Goal: Task Accomplishment & Management: Complete application form

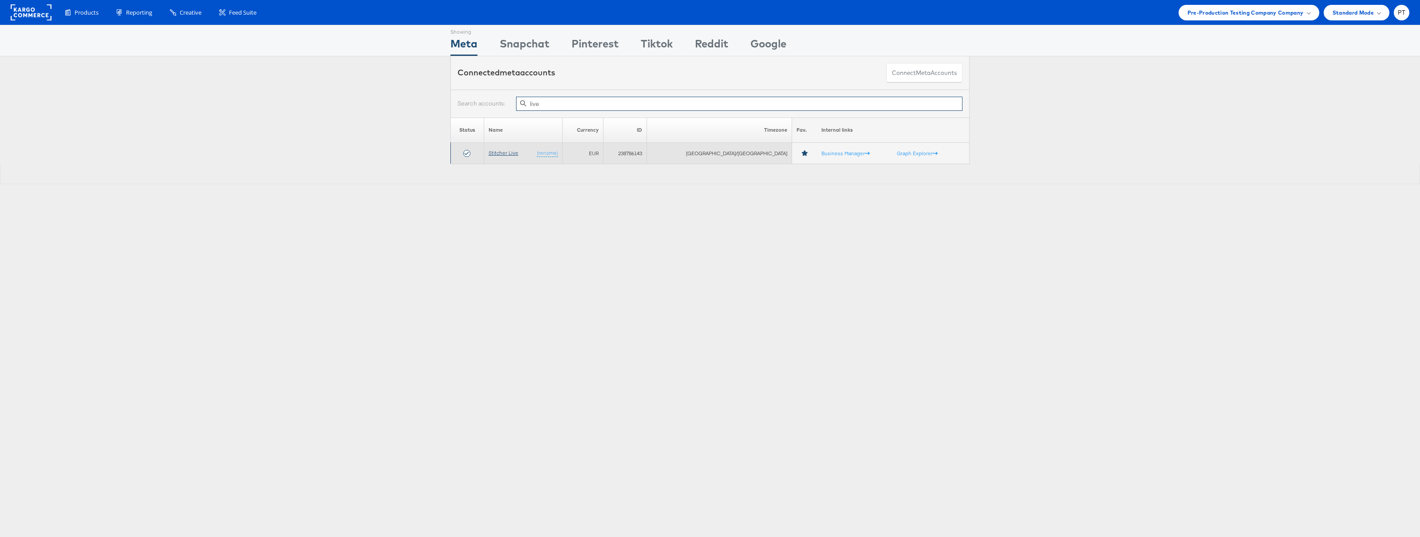
type input "live"
click at [518, 152] on link "Stitcher Live" at bounding box center [504, 153] width 30 height 7
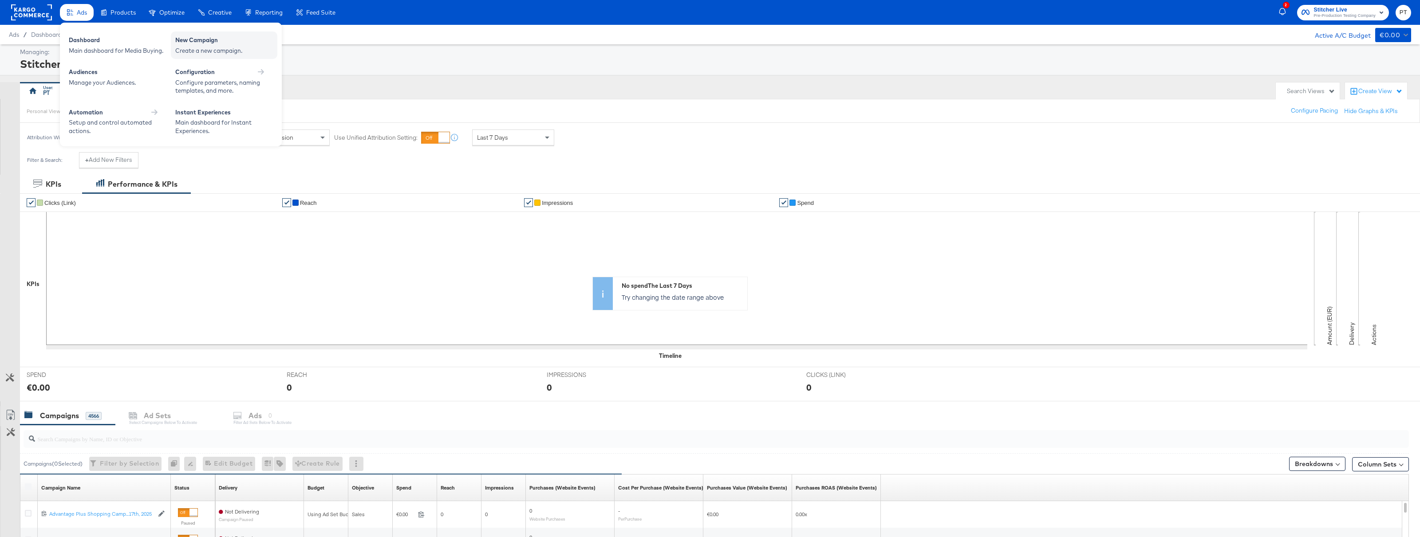
click at [205, 47] on div "Create a new campaign." at bounding box center [224, 51] width 98 height 8
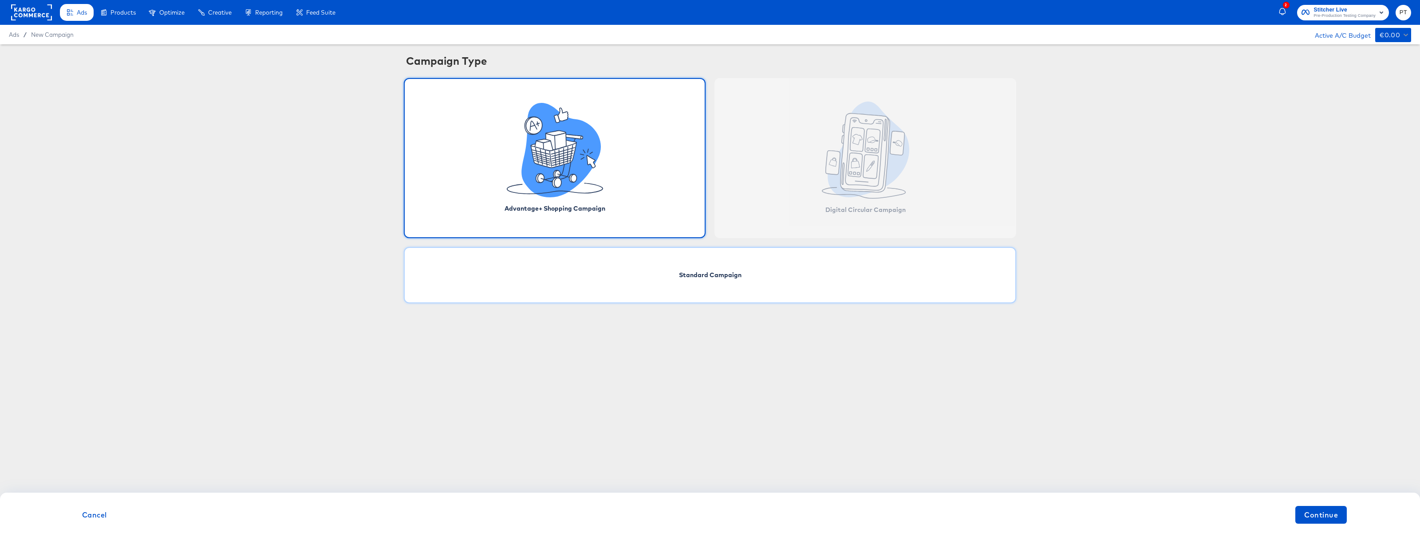
click at [596, 269] on div "Standard Campaign" at bounding box center [710, 275] width 612 height 56
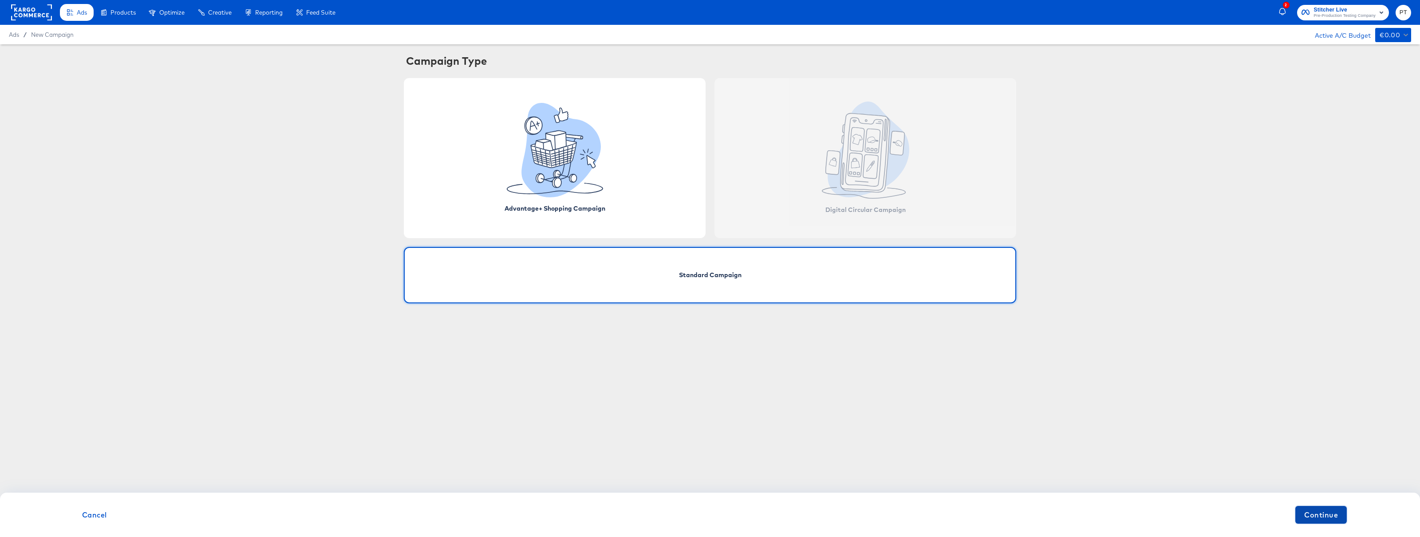
click at [1328, 521] on span "Continue" at bounding box center [1321, 515] width 34 height 12
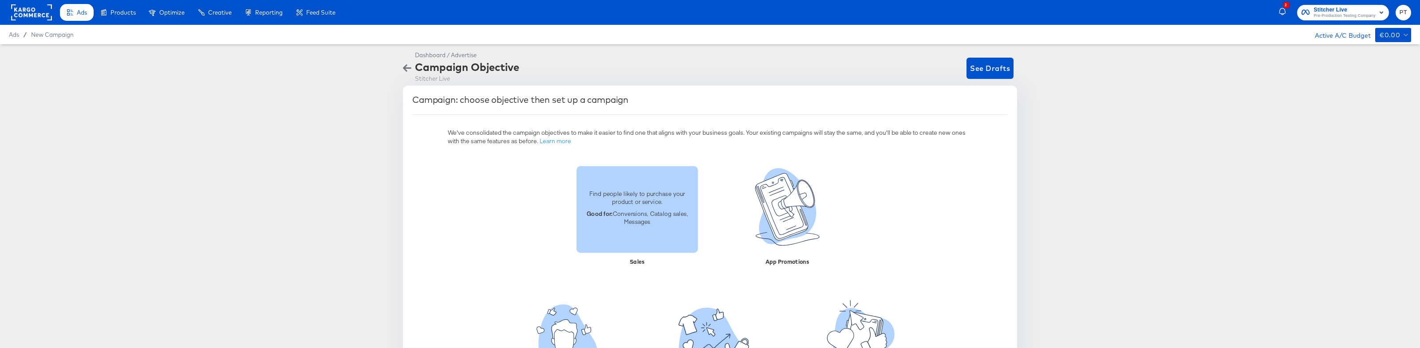
click at [653, 212] on p "Good for: Conversions, Catalog sales, Messages" at bounding box center [637, 217] width 111 height 16
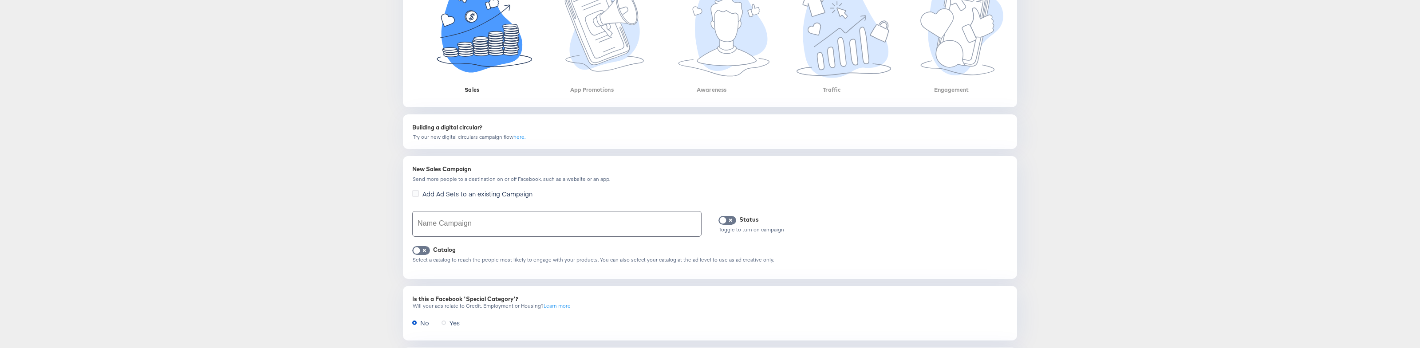
scroll to position [194, 0]
click at [503, 225] on input "text" at bounding box center [557, 223] width 288 height 25
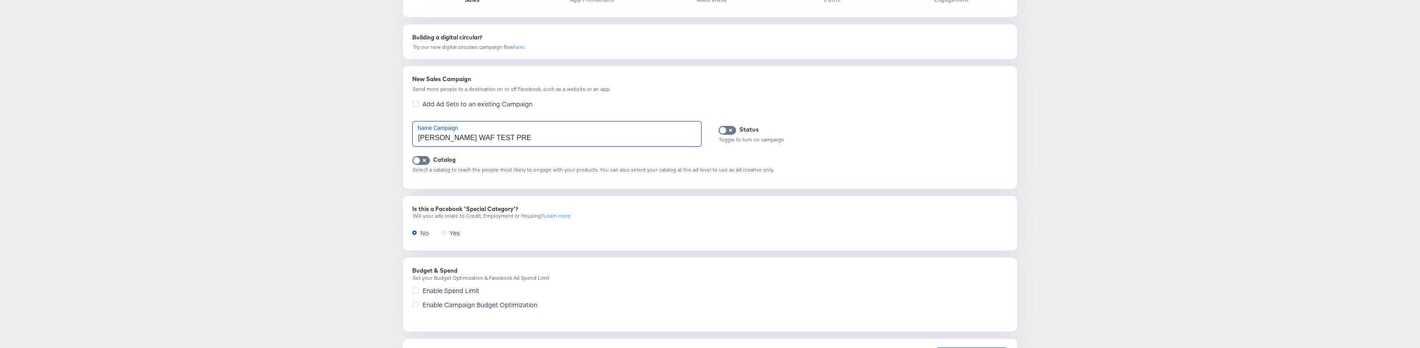
scroll to position [332, 0]
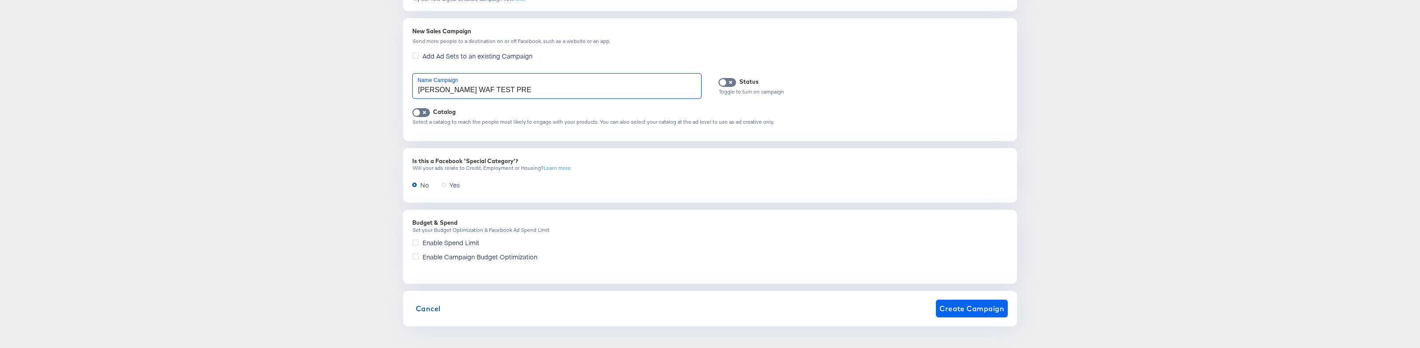
type input "Toby WAF TEST PRE"
click at [973, 309] on span "Create Campaign" at bounding box center [972, 309] width 65 height 12
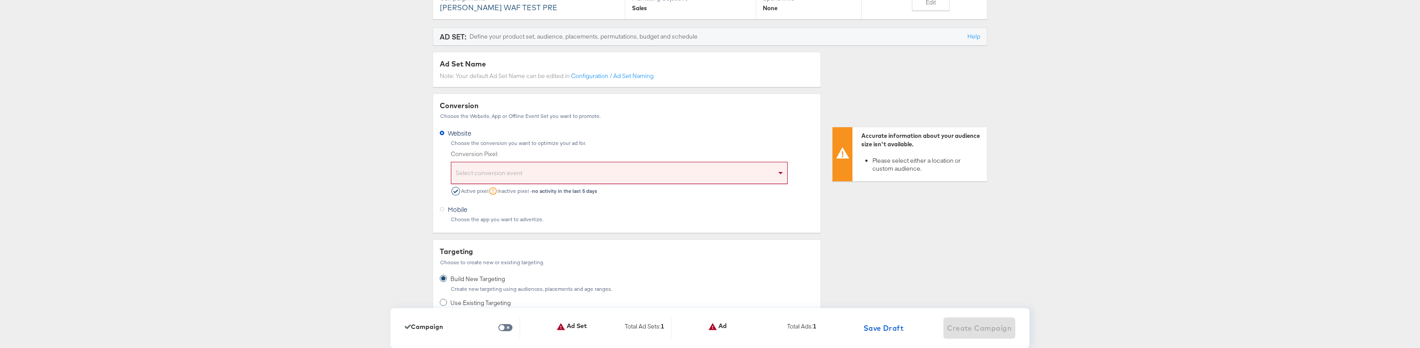
scroll to position [131, 0]
click at [521, 171] on div "Select conversion event" at bounding box center [619, 174] width 336 height 18
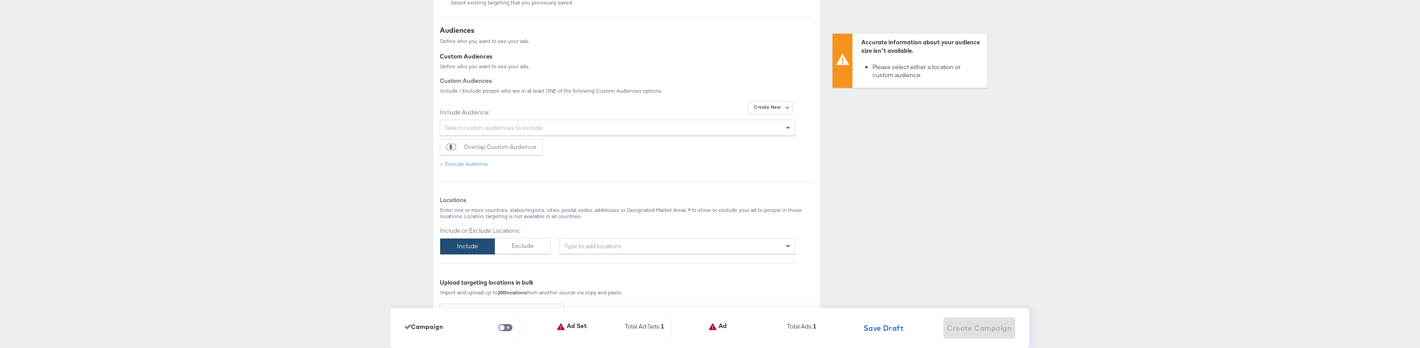
scroll to position [446, 0]
click at [621, 240] on div "Type to add locations" at bounding box center [678, 242] width 236 height 16
type input "usa"
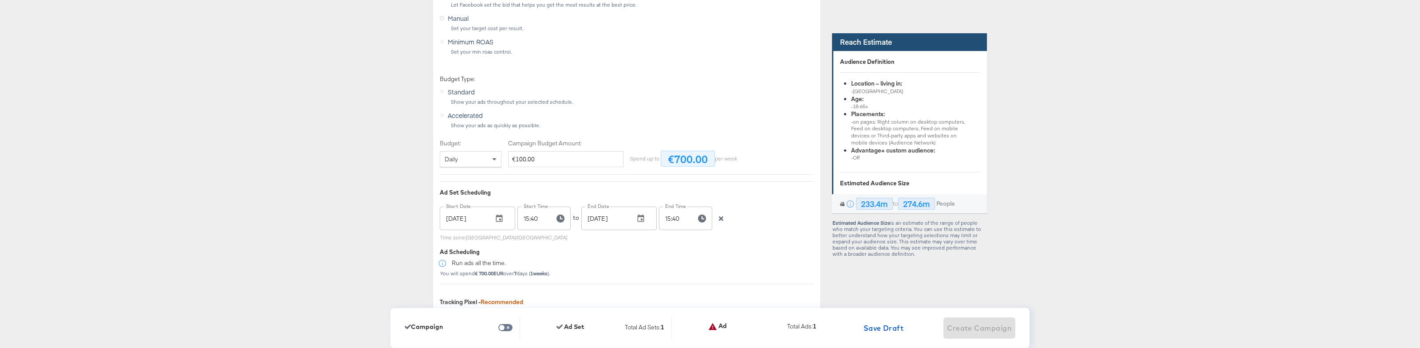
scroll to position [1642, 0]
click at [724, 219] on icon "button" at bounding box center [721, 217] width 6 height 6
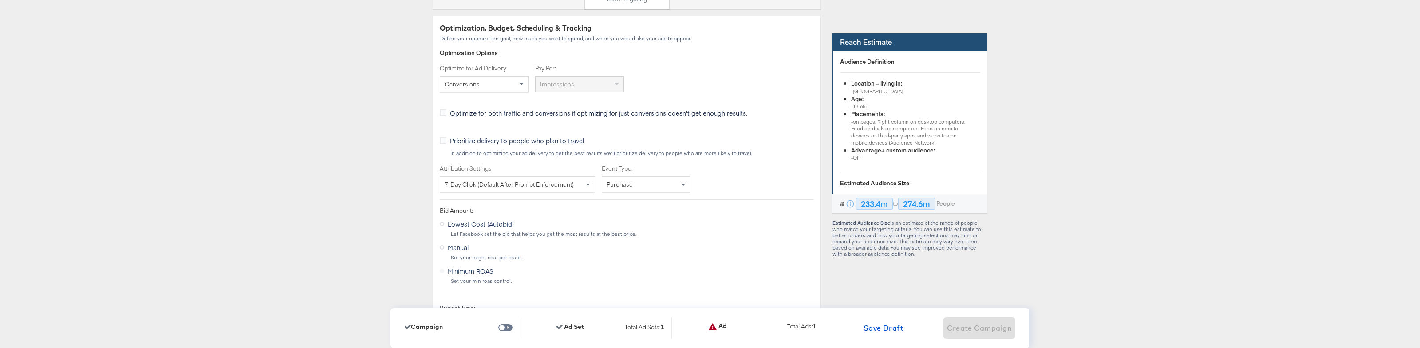
scroll to position [1399, 0]
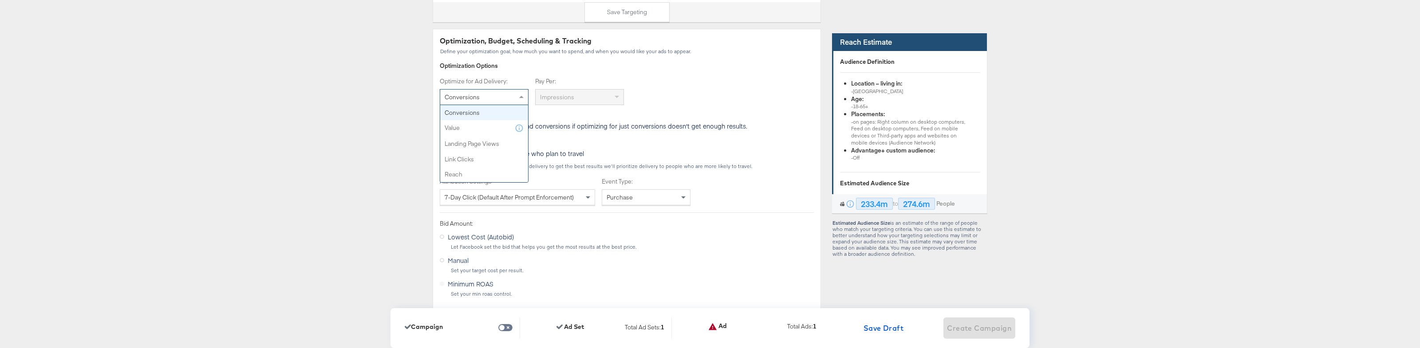
click at [509, 97] on div "Conversions" at bounding box center [484, 97] width 88 height 15
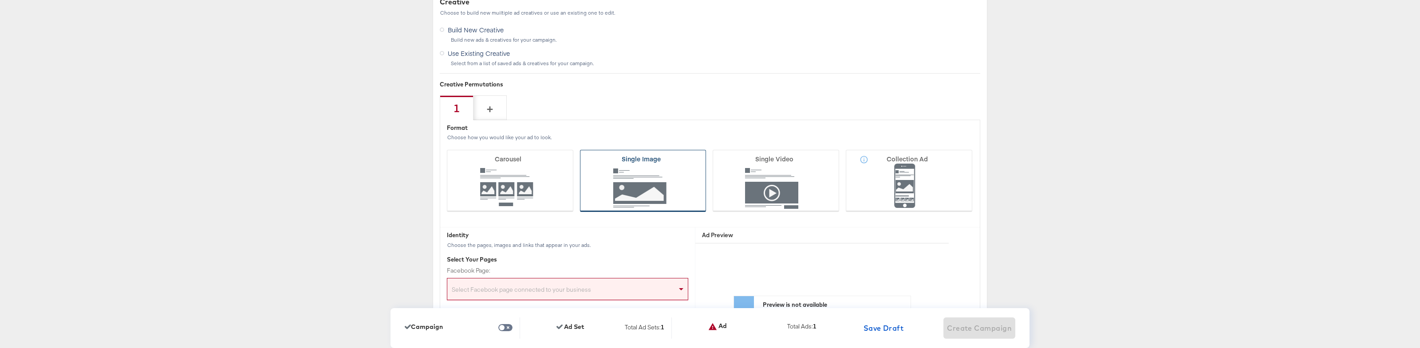
scroll to position [2077, 0]
click at [656, 178] on icon at bounding box center [643, 178] width 126 height 62
click at [0, 0] on input "Single Image" at bounding box center [0, 0] width 0 height 0
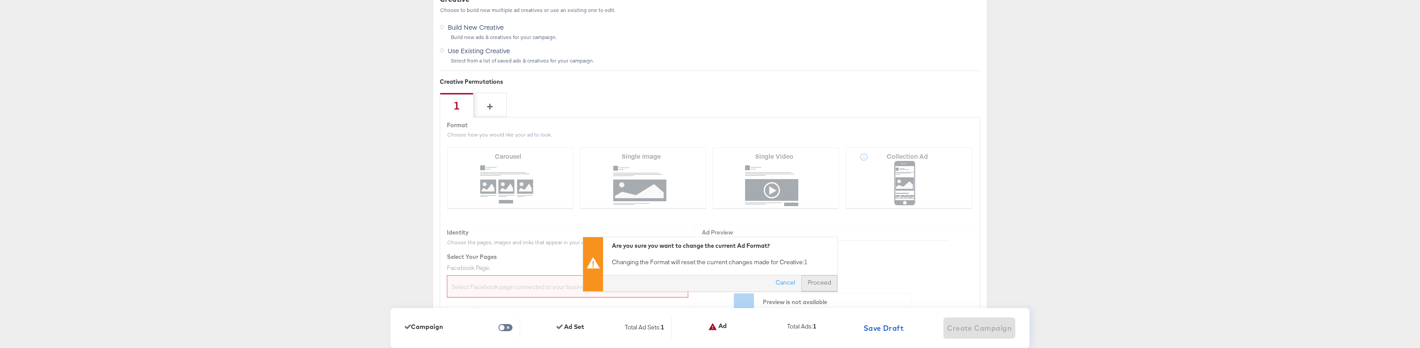
click at [816, 281] on button "Proceed" at bounding box center [820, 284] width 36 height 16
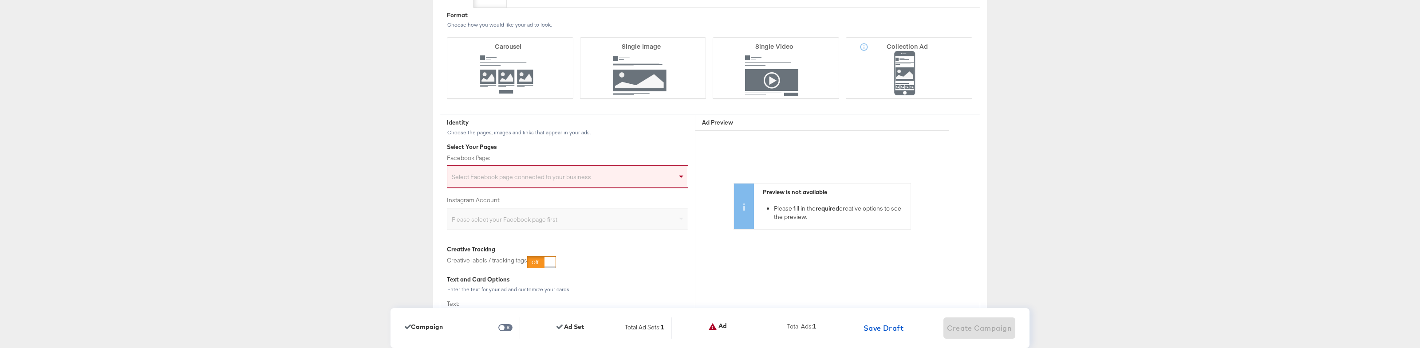
scroll to position [2193, 0]
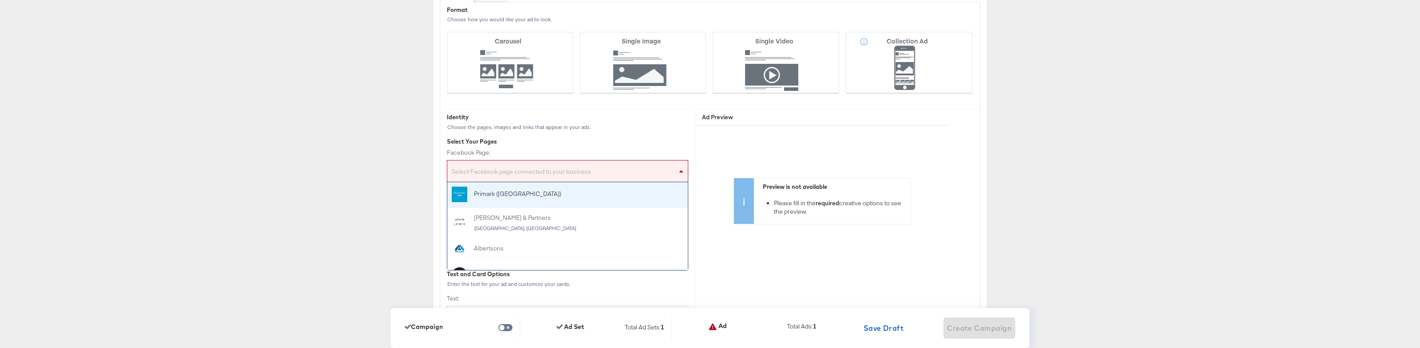
click at [554, 176] on div "Select Facebook page connected to your business" at bounding box center [567, 173] width 241 height 18
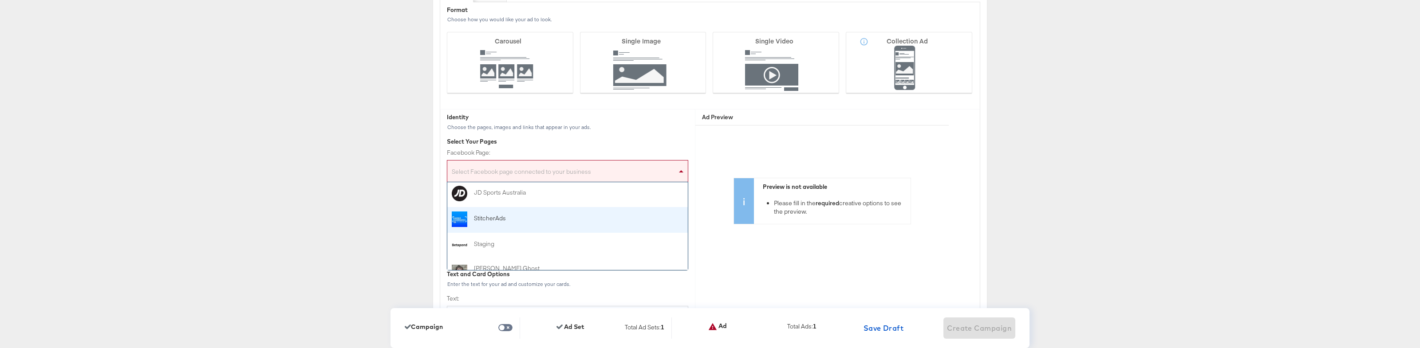
scroll to position [86, 0]
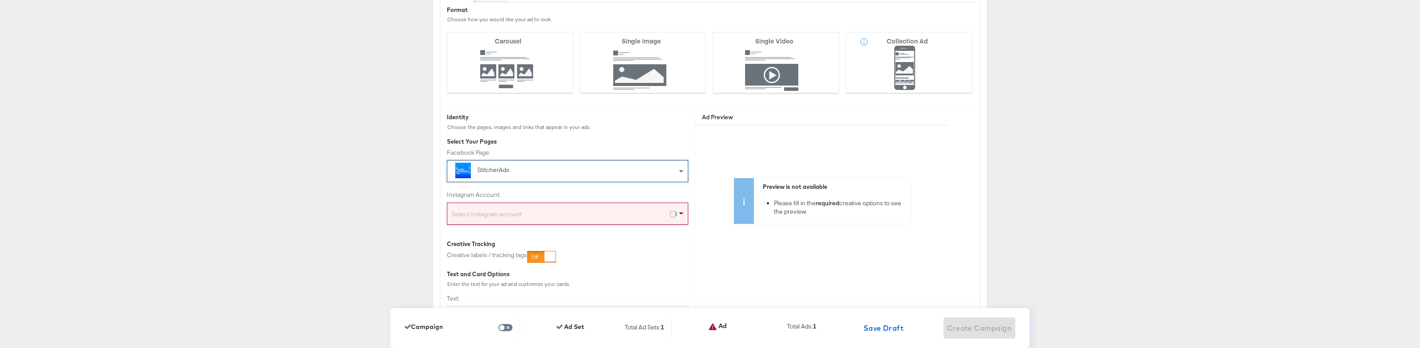
click at [546, 212] on div "Select Instagram account" at bounding box center [567, 216] width 241 height 18
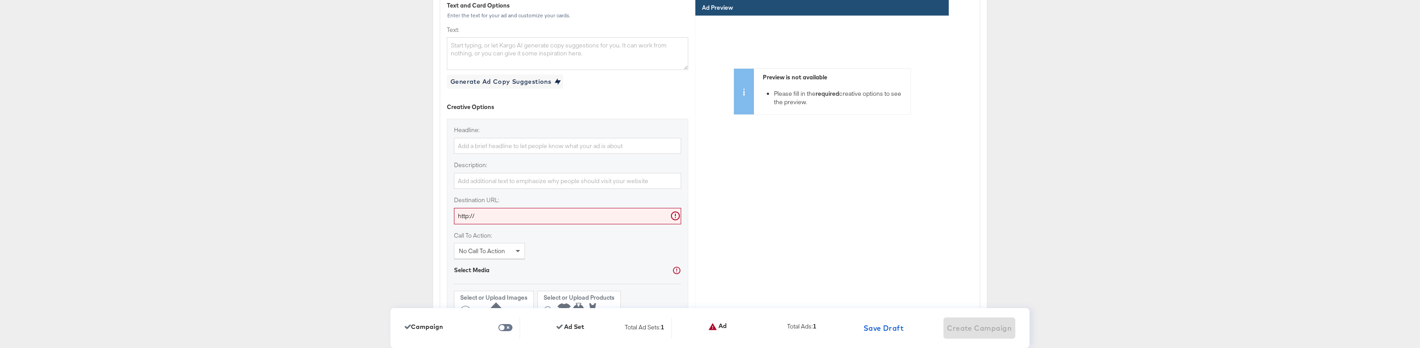
scroll to position [2467, 0]
click at [516, 215] on input "http://" at bounding box center [567, 211] width 227 height 16
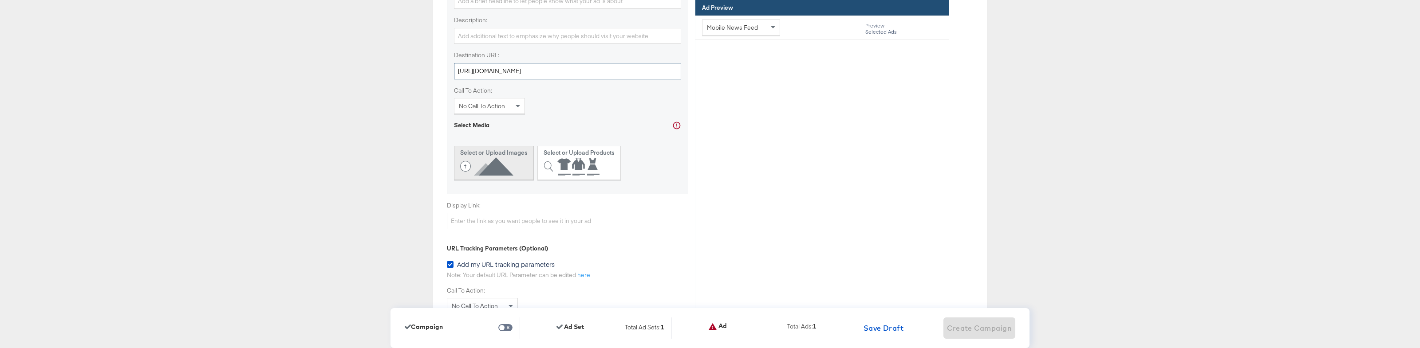
scroll to position [2610, 0]
type input "[URL][DOMAIN_NAME]"
click at [498, 157] on icon at bounding box center [488, 163] width 57 height 20
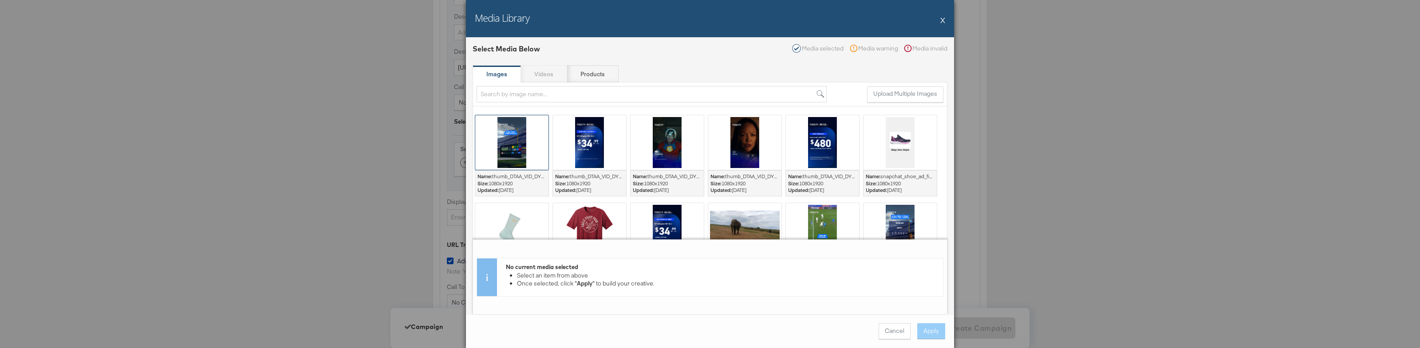
click at [514, 152] on div at bounding box center [511, 142] width 73 height 55
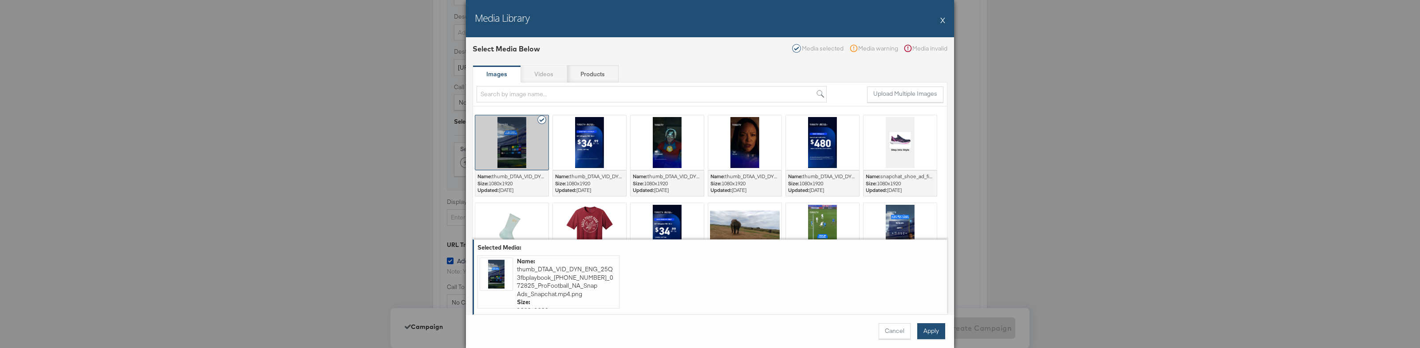
click at [929, 330] on button "Apply" at bounding box center [931, 332] width 28 height 16
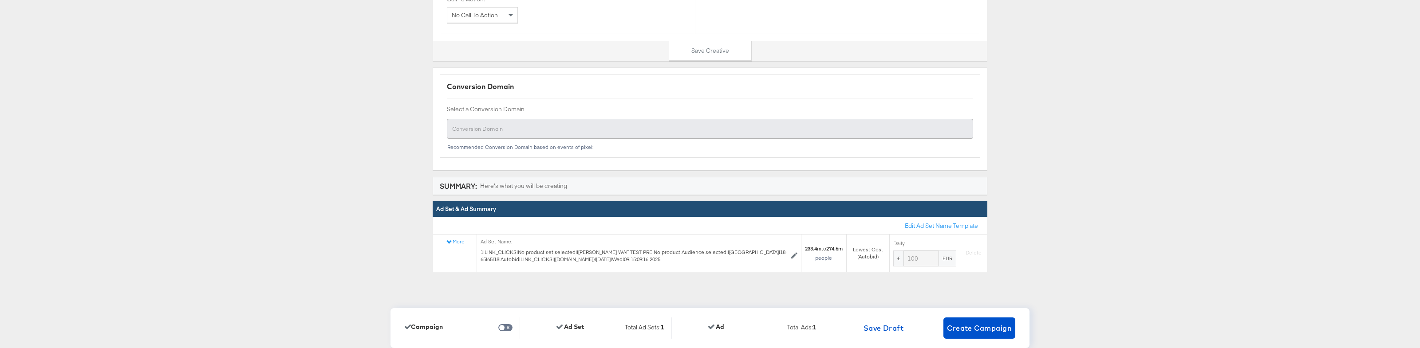
scroll to position [2956, 0]
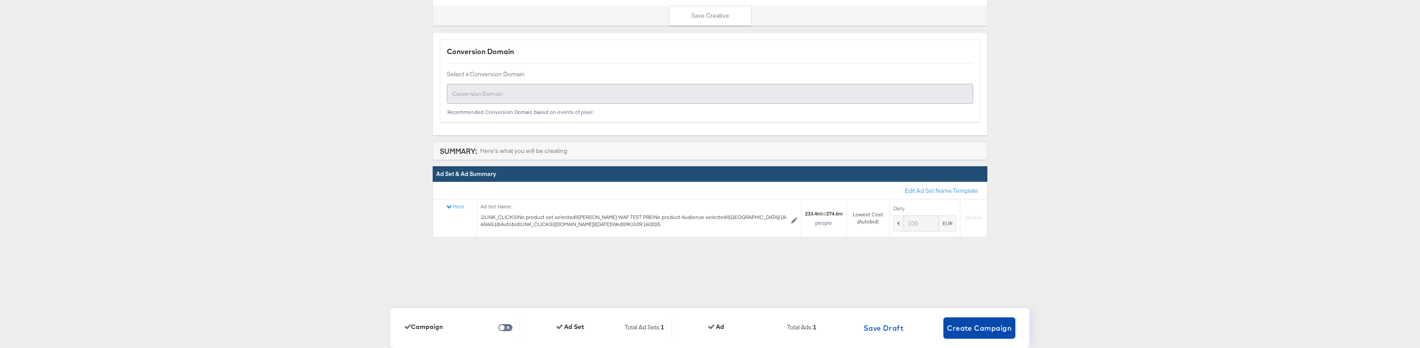
click at [968, 324] on span "Create Campaign" at bounding box center [979, 328] width 65 height 12
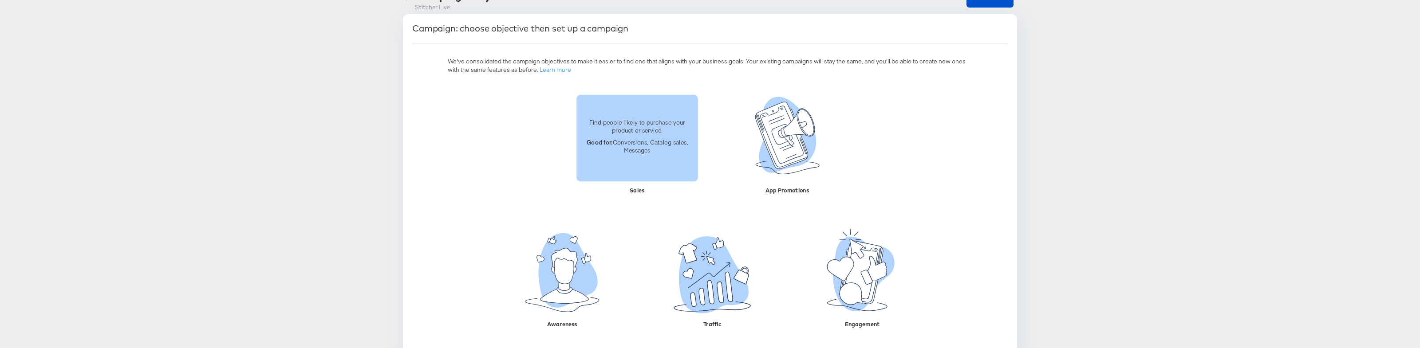
click at [631, 151] on p "Good for: Conversions, Catalog sales, Messages" at bounding box center [637, 146] width 111 height 16
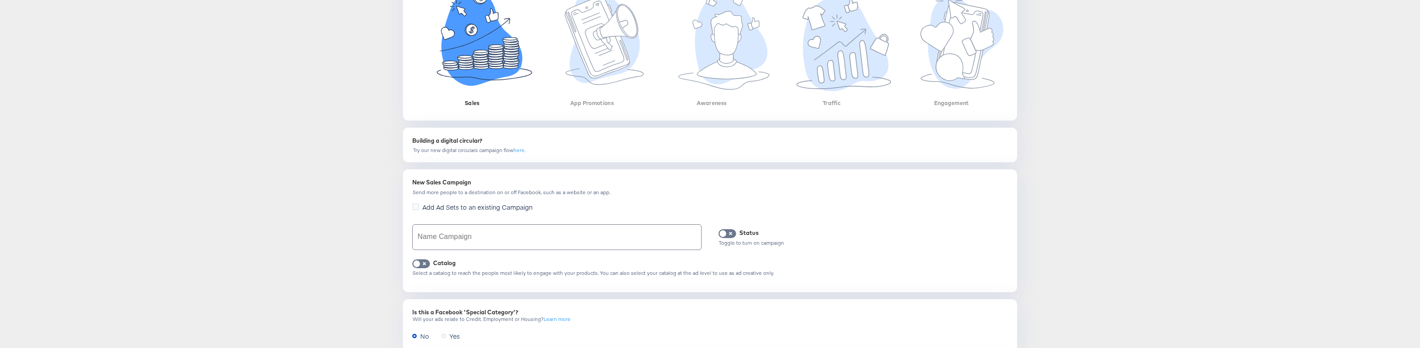
scroll to position [182, 0]
click at [487, 237] on input "text" at bounding box center [557, 235] width 288 height 25
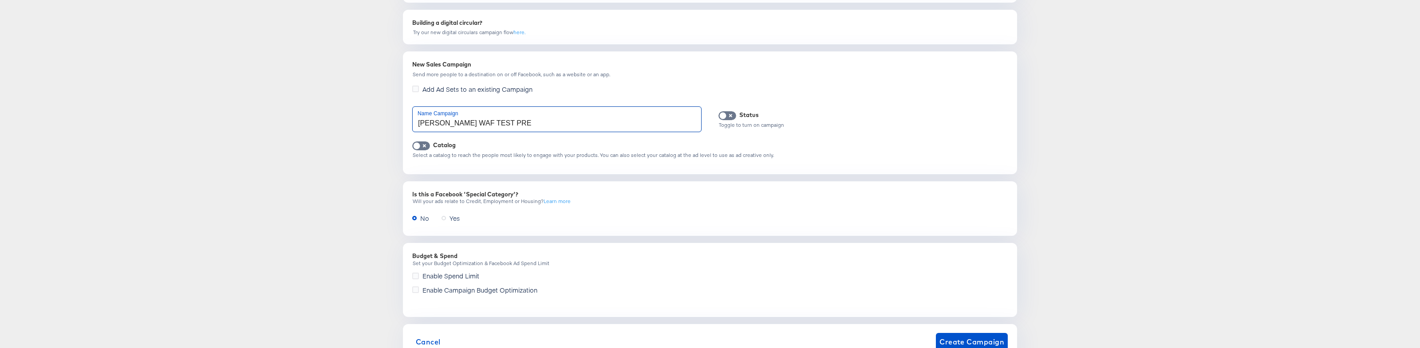
scroll to position [332, 0]
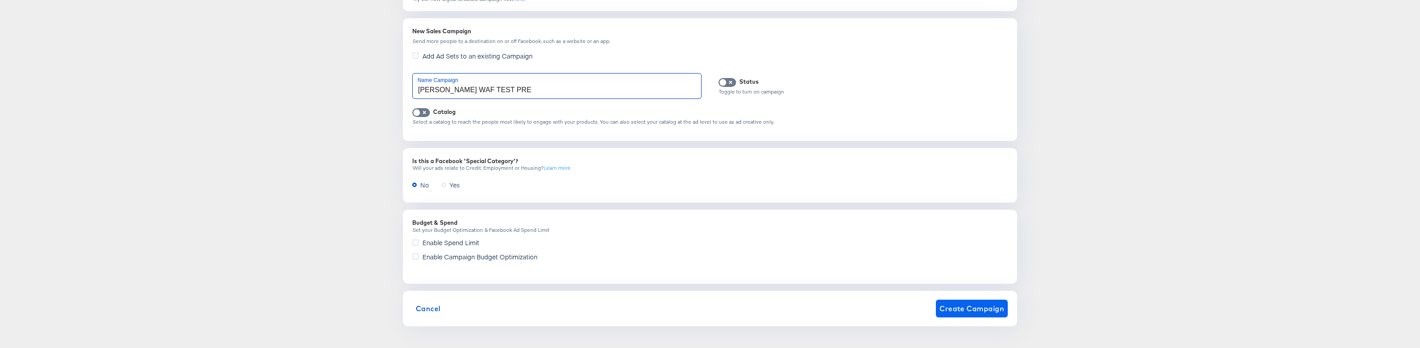
type input "Toby WAF TEST PRE"
click at [989, 308] on span "Create Campaign" at bounding box center [972, 309] width 65 height 12
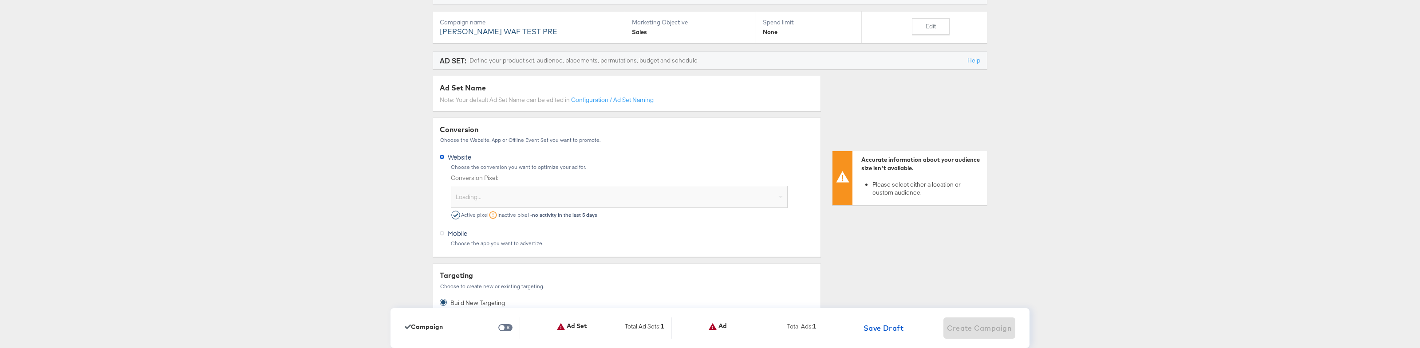
scroll to position [112, 0]
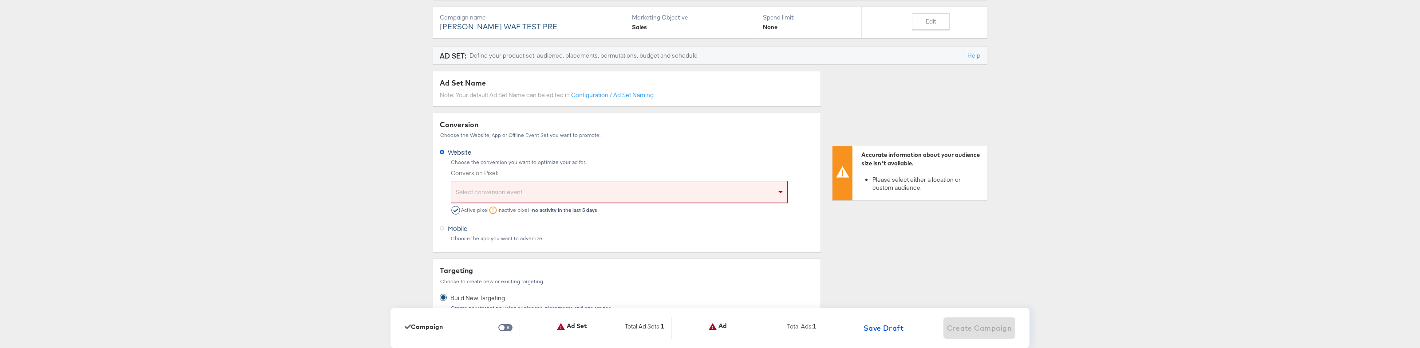
click at [581, 197] on div "Select conversion event" at bounding box center [619, 194] width 336 height 18
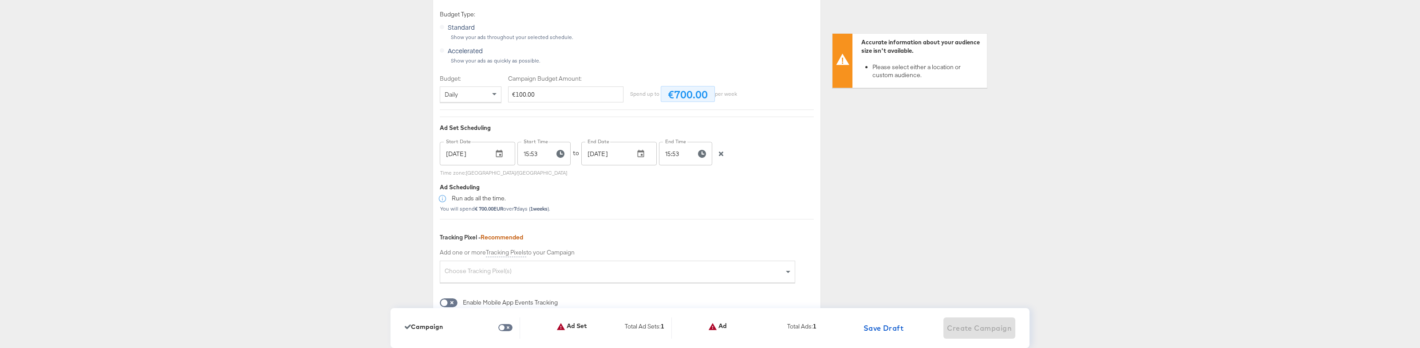
scroll to position [1624, 0]
click at [718, 149] on icon "button" at bounding box center [721, 151] width 6 height 6
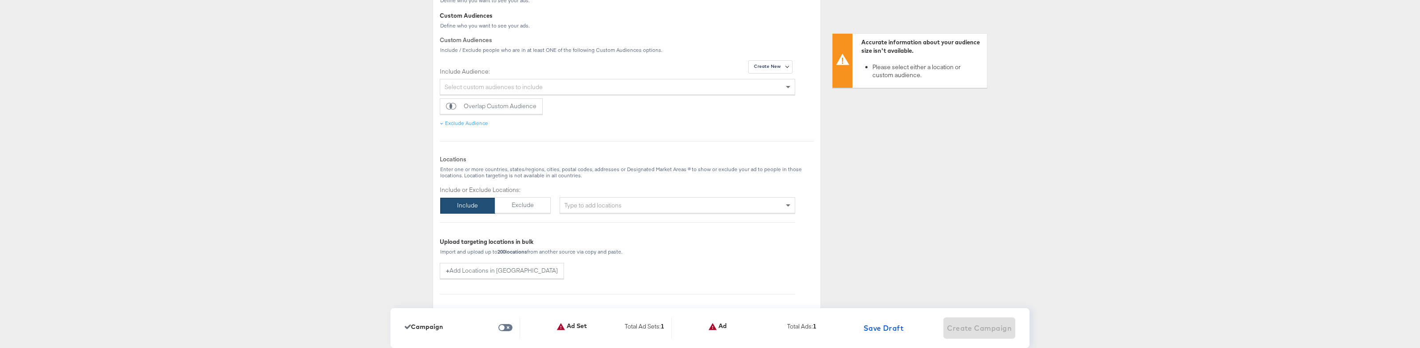
scroll to position [488, 0]
click at [610, 198] on div "Type to add locations" at bounding box center [678, 200] width 236 height 16
type input "usa"
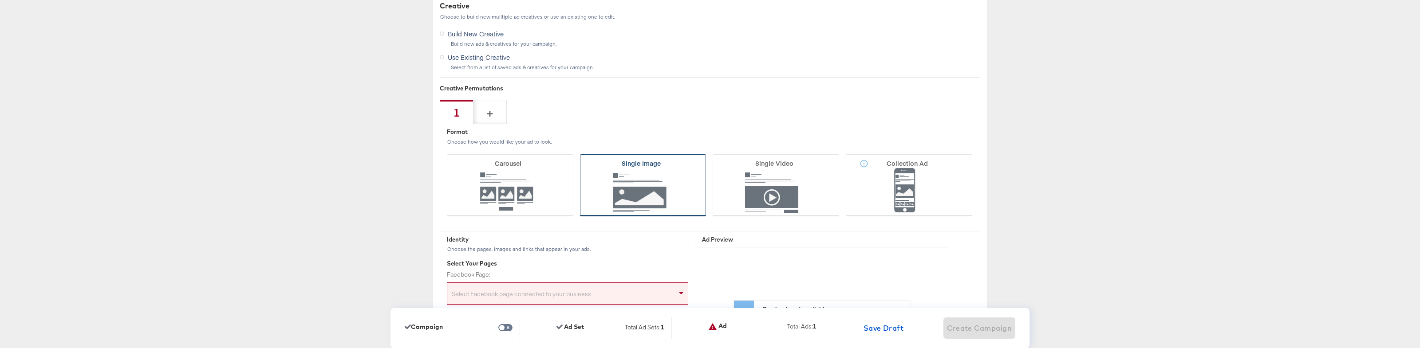
scroll to position [2121, 0]
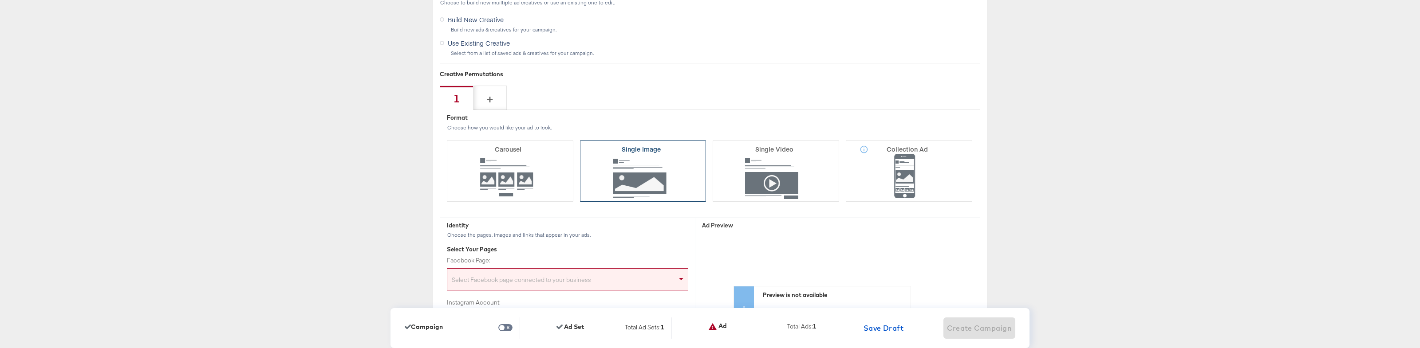
click at [652, 187] on icon at bounding box center [643, 171] width 126 height 62
click at [0, 0] on input "Single Image" at bounding box center [0, 0] width 0 height 0
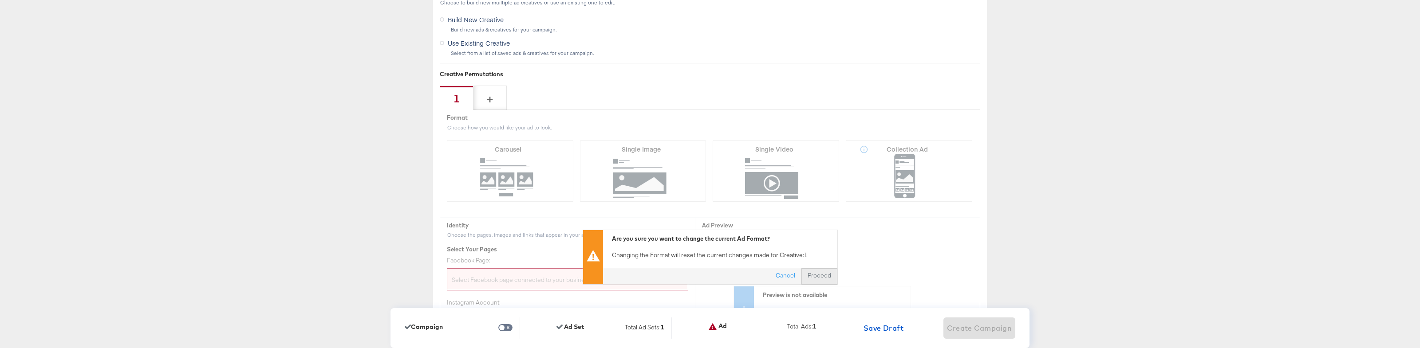
click at [816, 278] on button "Proceed" at bounding box center [820, 276] width 36 height 16
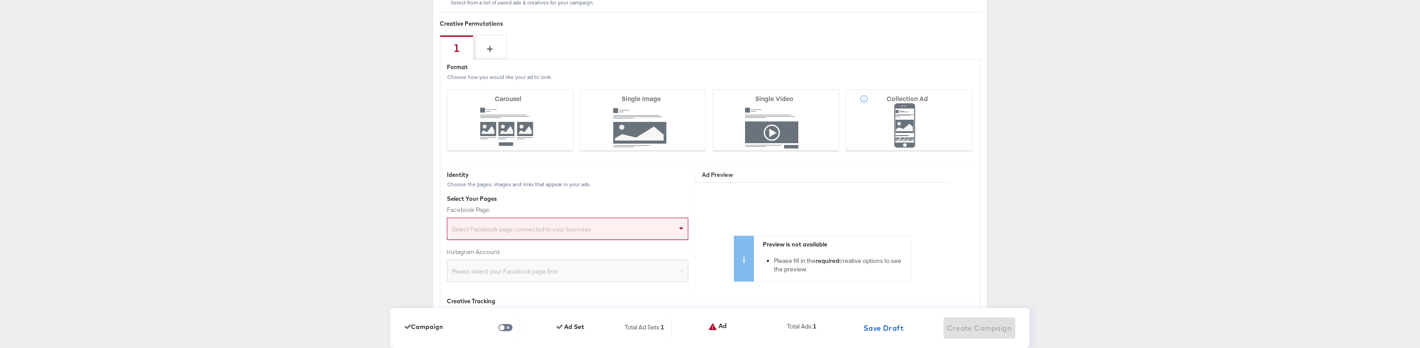
scroll to position [2182, 0]
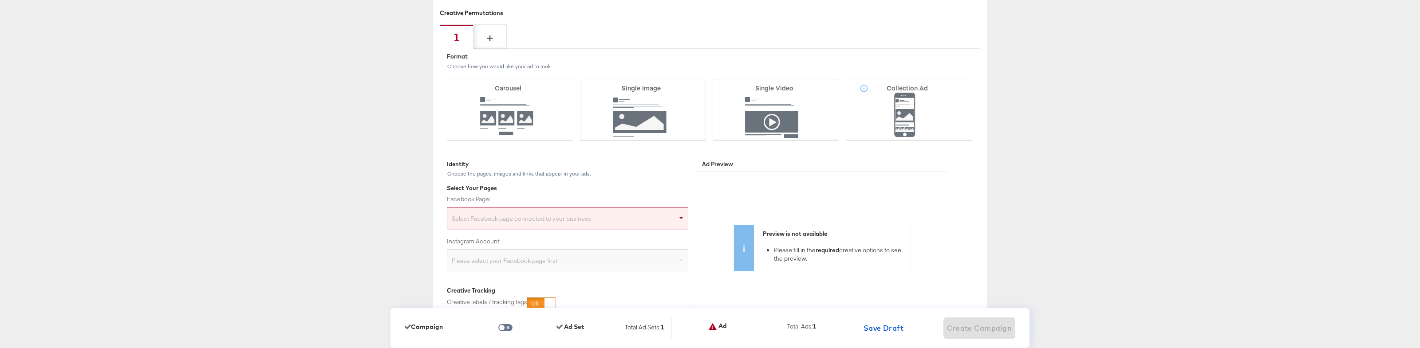
click at [600, 208] on div "Select Facebook page connected to your business" at bounding box center [567, 218] width 241 height 22
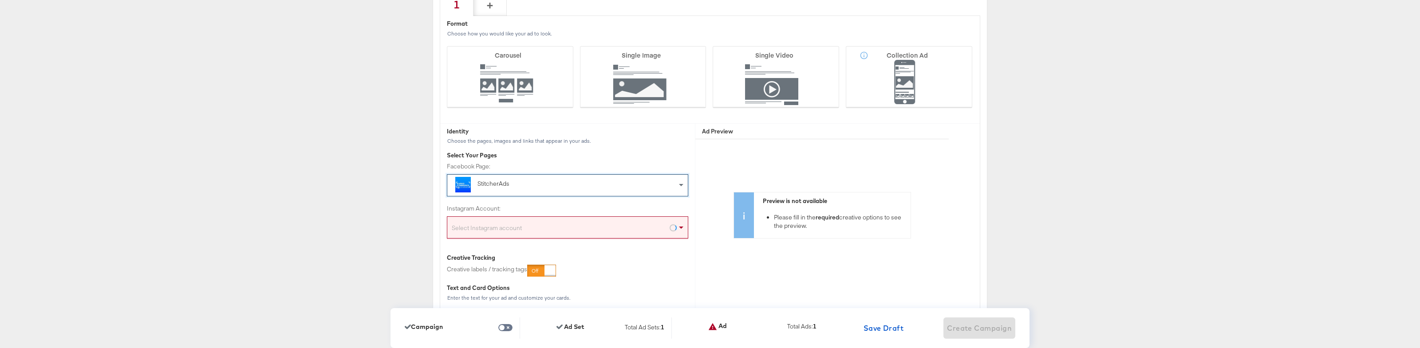
scroll to position [2216, 0]
click at [546, 228] on div "Select Instagram account" at bounding box center [567, 228] width 241 height 18
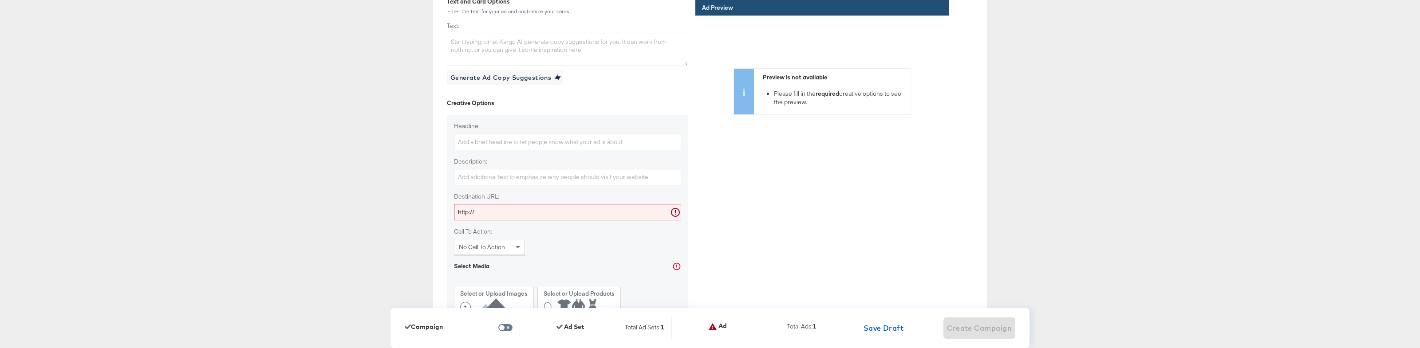
scroll to position [2503, 0]
click at [555, 209] on input "http://" at bounding box center [567, 210] width 227 height 16
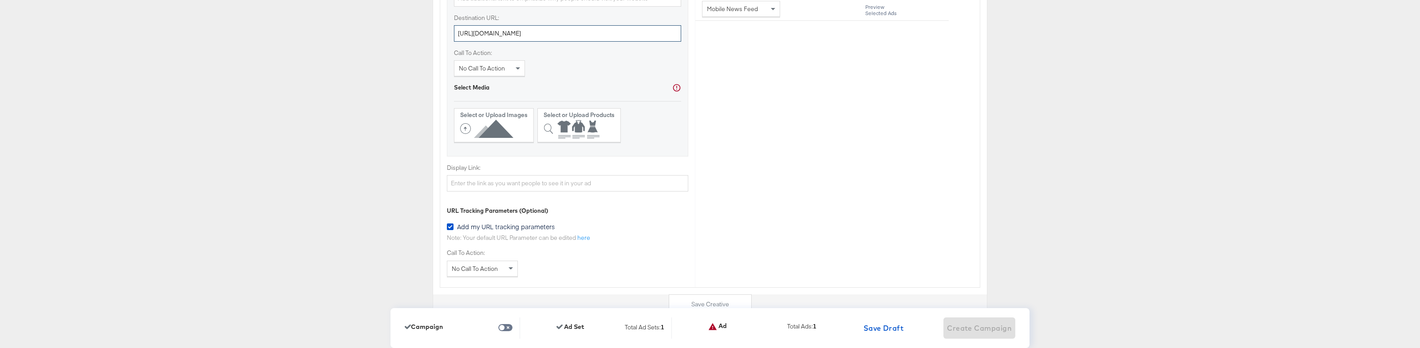
scroll to position [2724, 0]
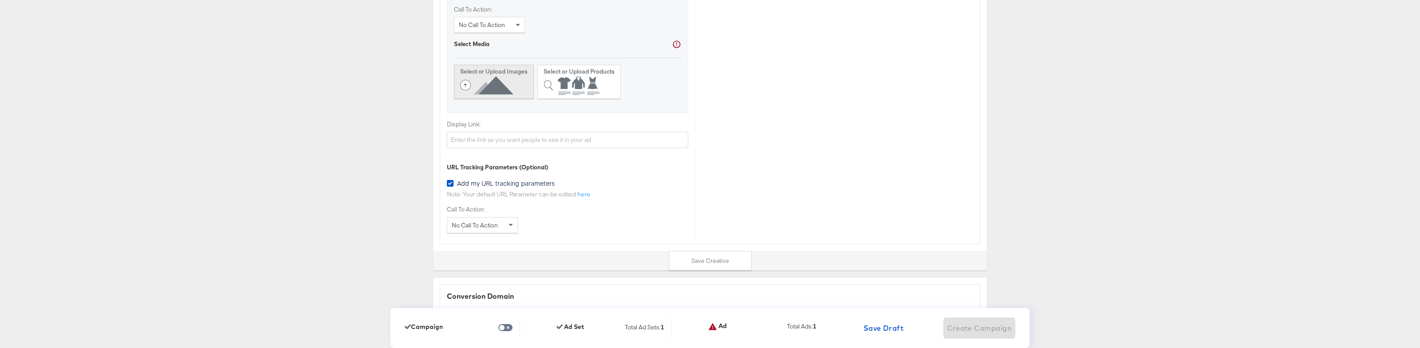
type input "[URL][DOMAIN_NAME]"
click at [482, 82] on icon at bounding box center [488, 85] width 57 height 20
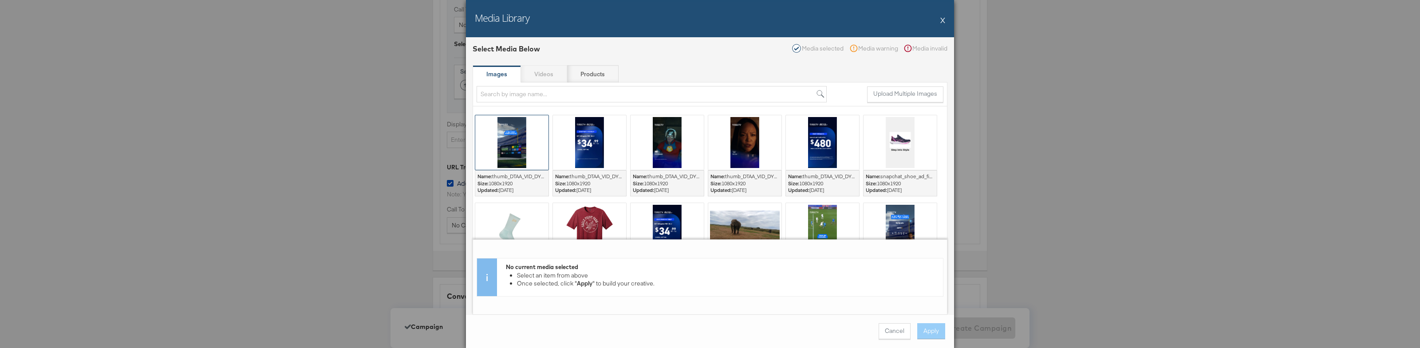
click at [506, 151] on div at bounding box center [511, 142] width 73 height 55
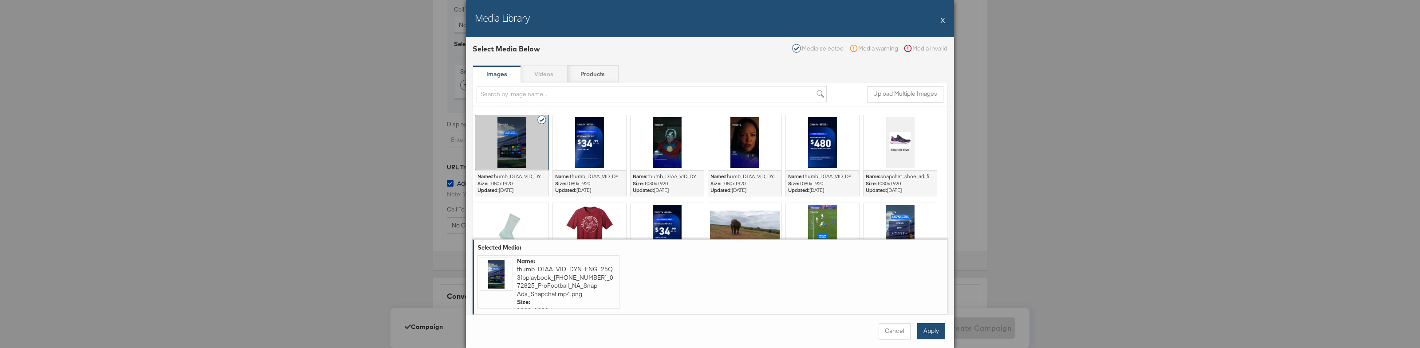
click at [944, 337] on button "Apply" at bounding box center [931, 332] width 28 height 16
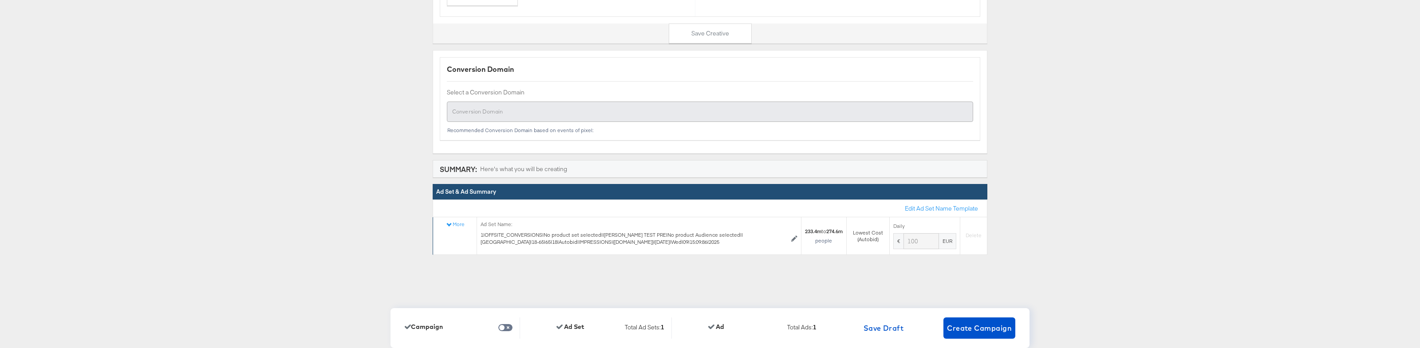
scroll to position [2991, 0]
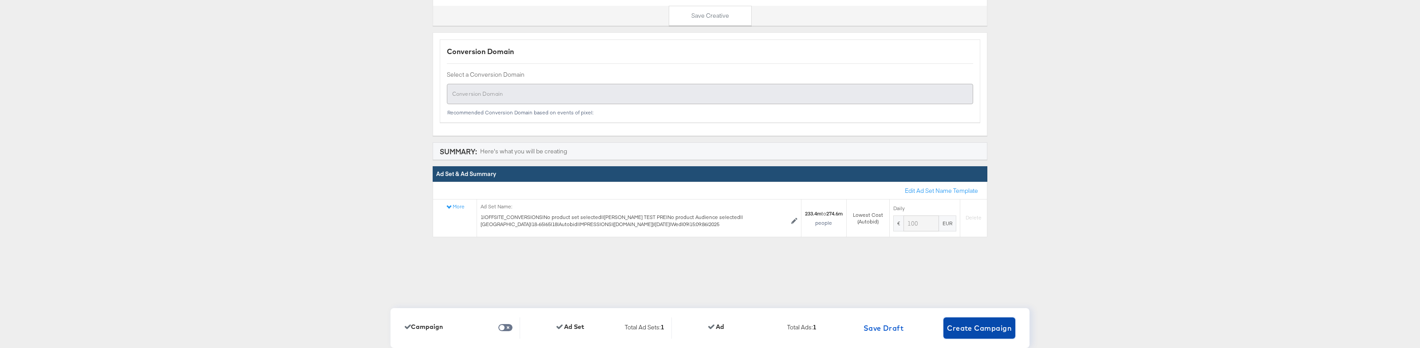
click at [986, 331] on span "Create Campaign" at bounding box center [979, 328] width 65 height 12
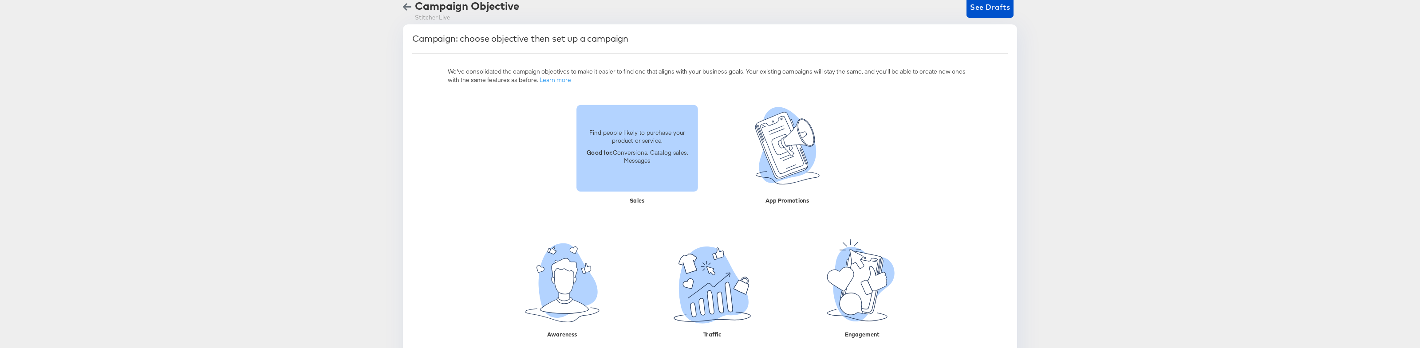
scroll to position [67, 0]
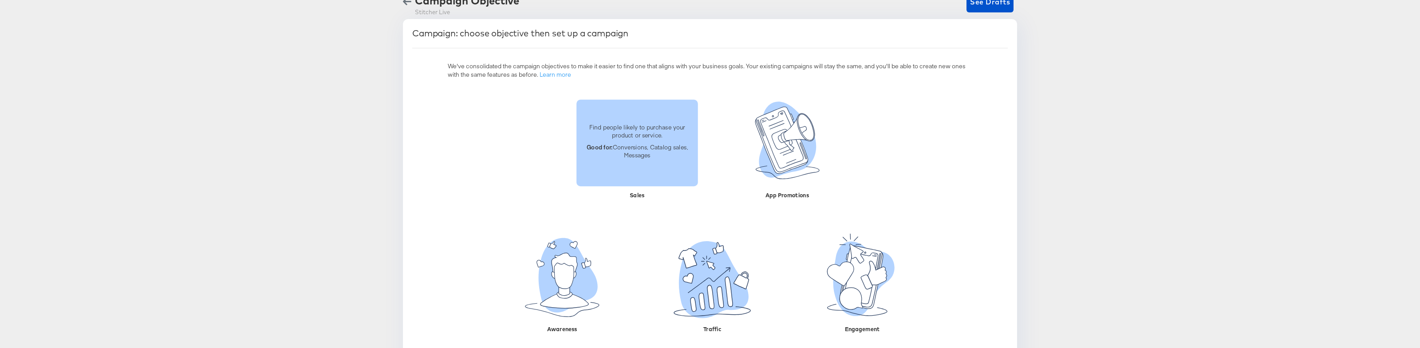
click at [647, 158] on p "Good for: Conversions, Catalog sales, Messages" at bounding box center [637, 151] width 111 height 16
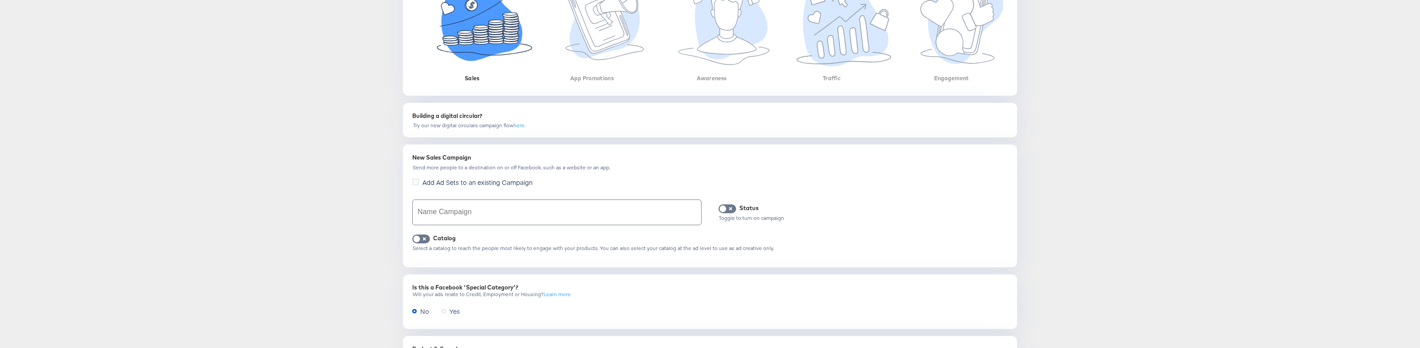
scroll to position [209, 0]
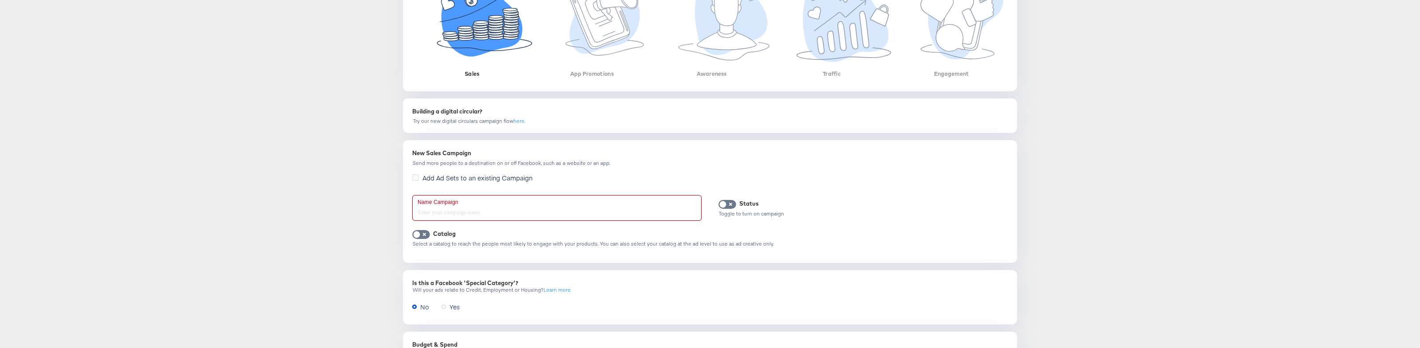
click at [507, 214] on input "text" at bounding box center [557, 208] width 288 height 25
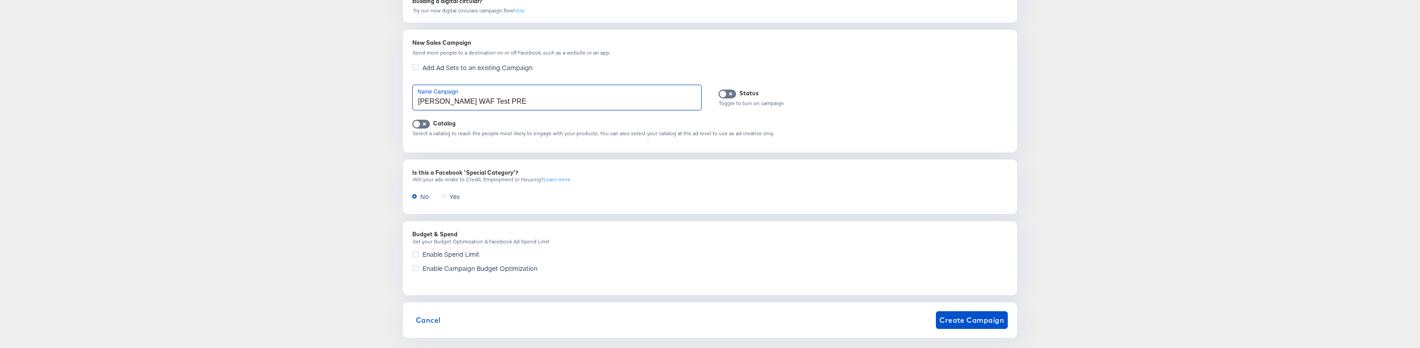
scroll to position [332, 0]
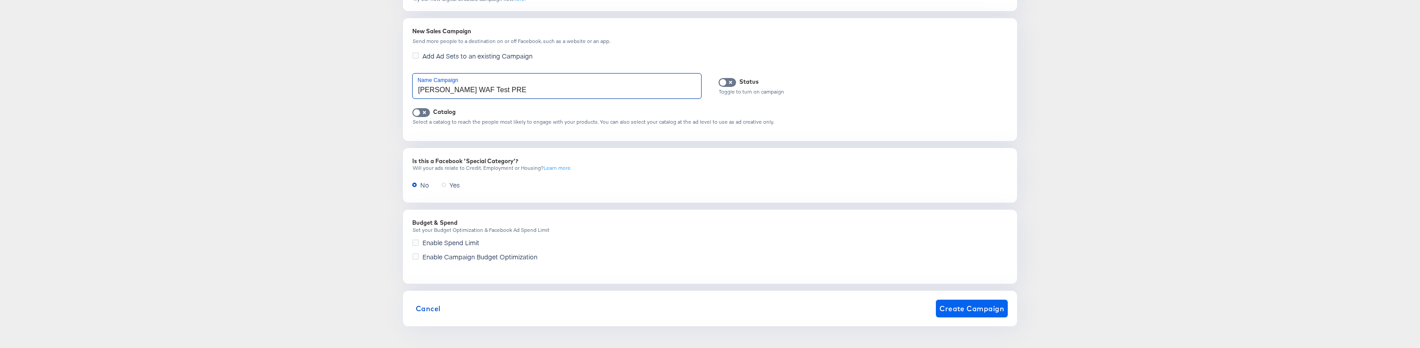
type input "[PERSON_NAME] WAF Test PRE"
click at [960, 311] on span "Create Campaign" at bounding box center [972, 309] width 65 height 12
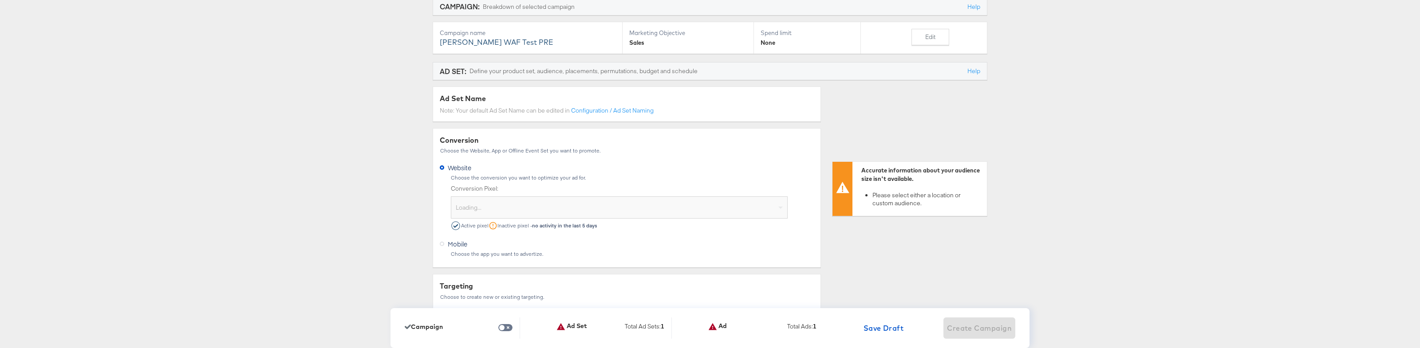
scroll to position [98, 0]
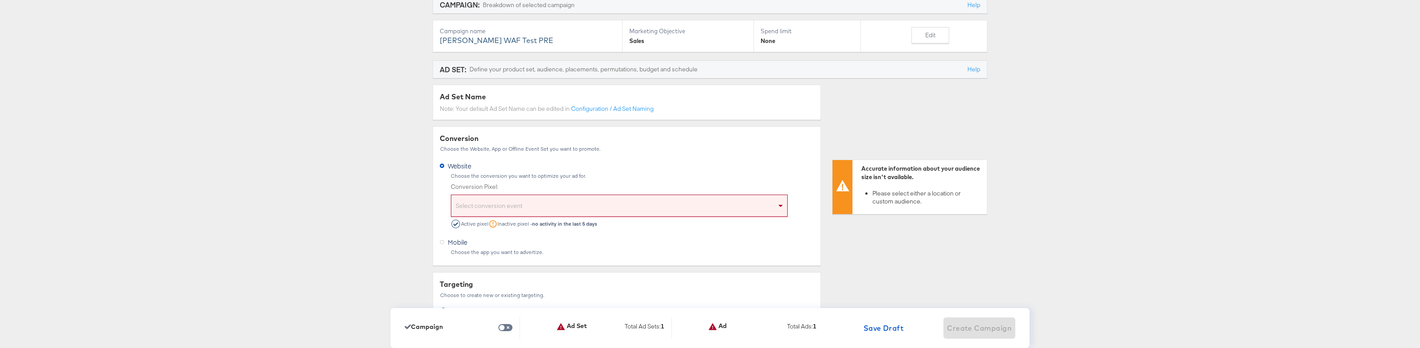
click at [547, 203] on div "Select conversion event" at bounding box center [619, 207] width 336 height 18
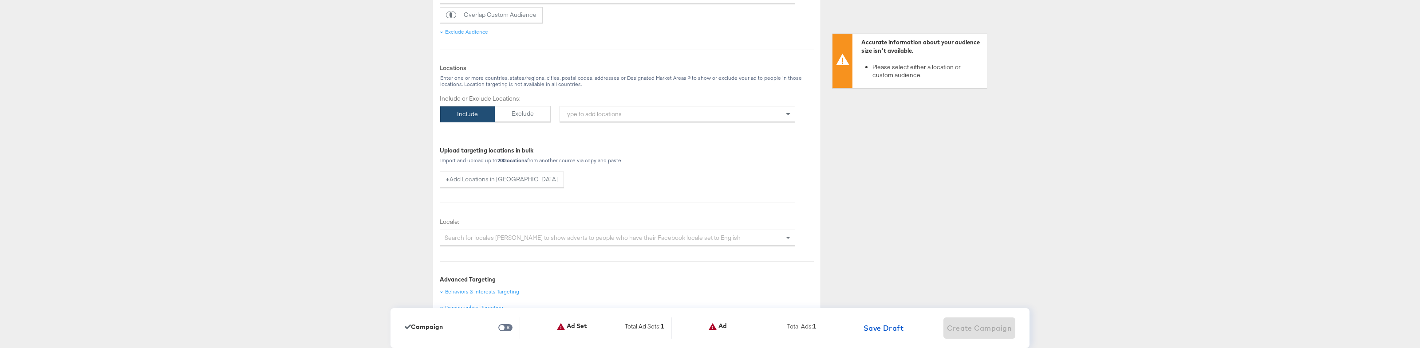
scroll to position [581, 0]
click at [597, 105] on div "Type to add locations" at bounding box center [678, 107] width 236 height 16
type input "usa"
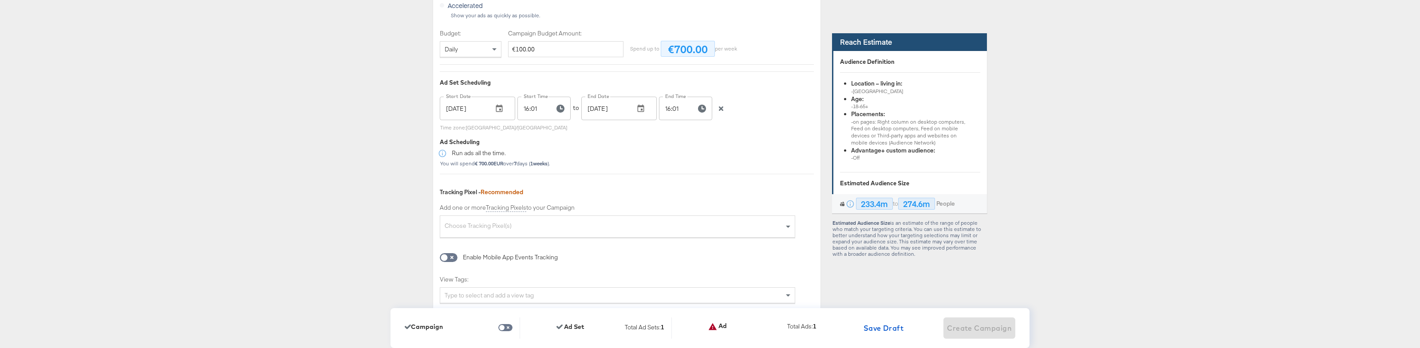
scroll to position [1751, 0]
click at [724, 108] on icon "button" at bounding box center [721, 108] width 6 height 6
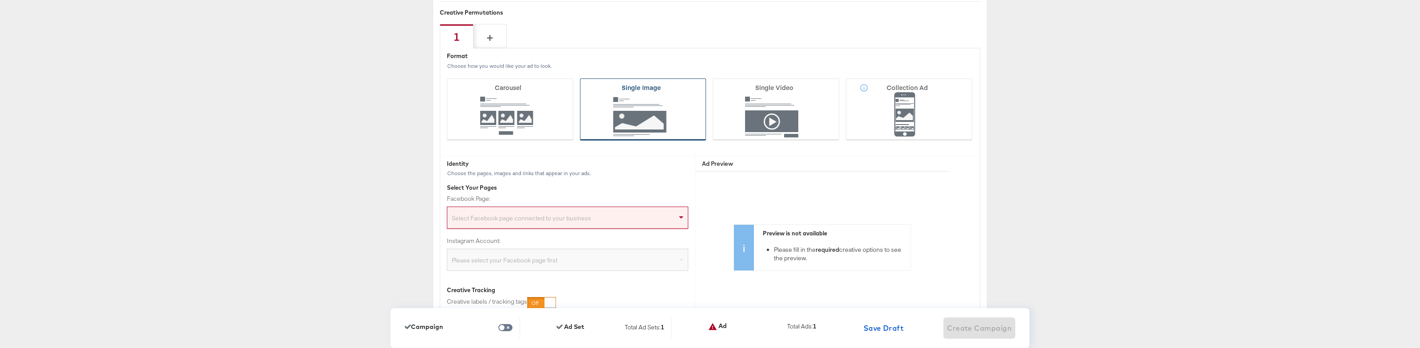
scroll to position [2191, 0]
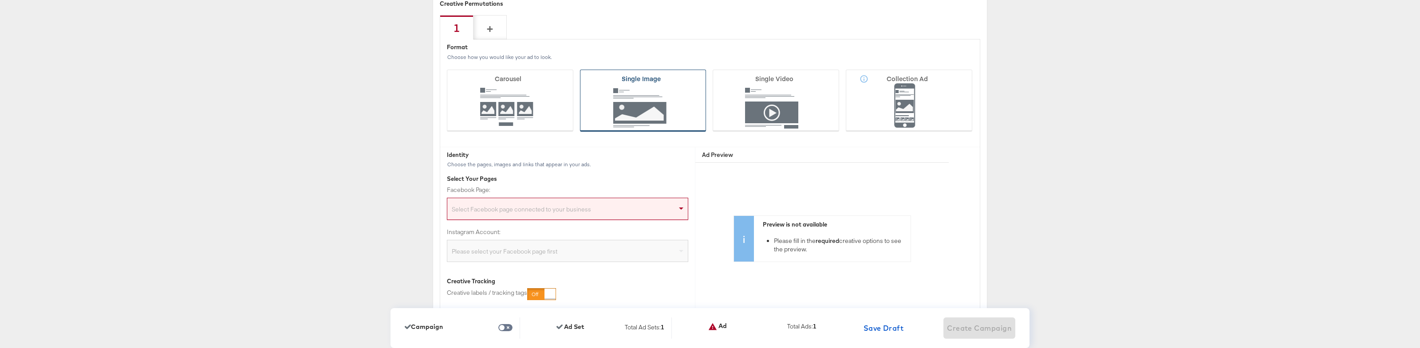
click at [652, 114] on icon at bounding box center [643, 101] width 126 height 62
click at [0, 0] on input "Single Image" at bounding box center [0, 0] width 0 height 0
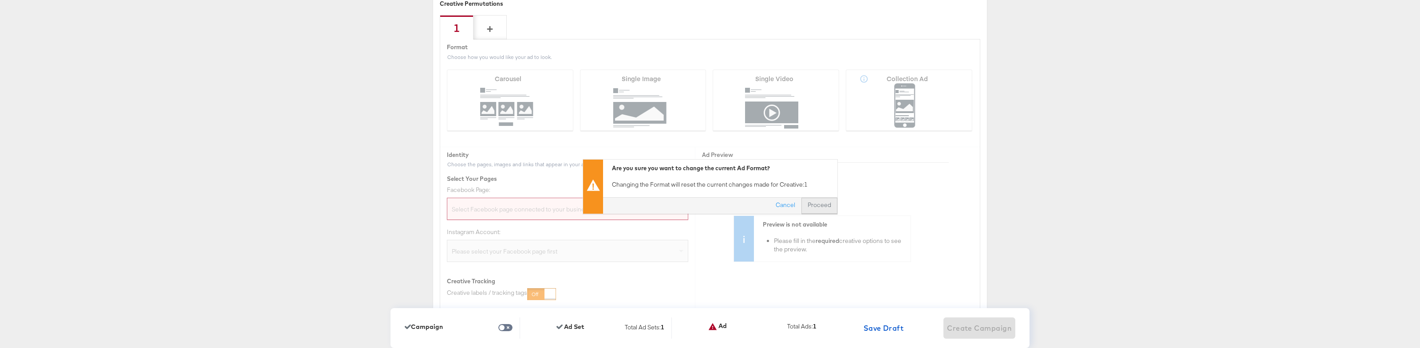
click at [817, 204] on button "Proceed" at bounding box center [820, 206] width 36 height 16
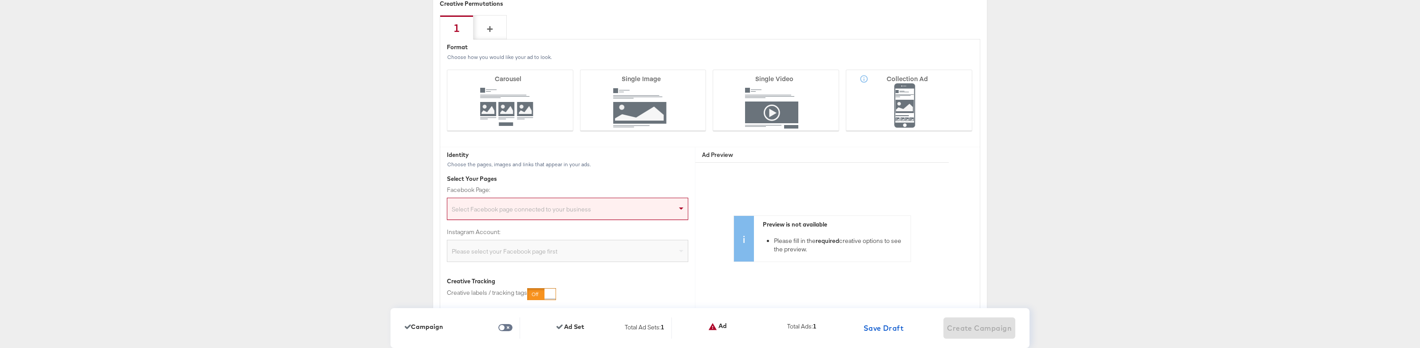
click at [547, 209] on div "Select Facebook page connected to your business" at bounding box center [567, 211] width 241 height 18
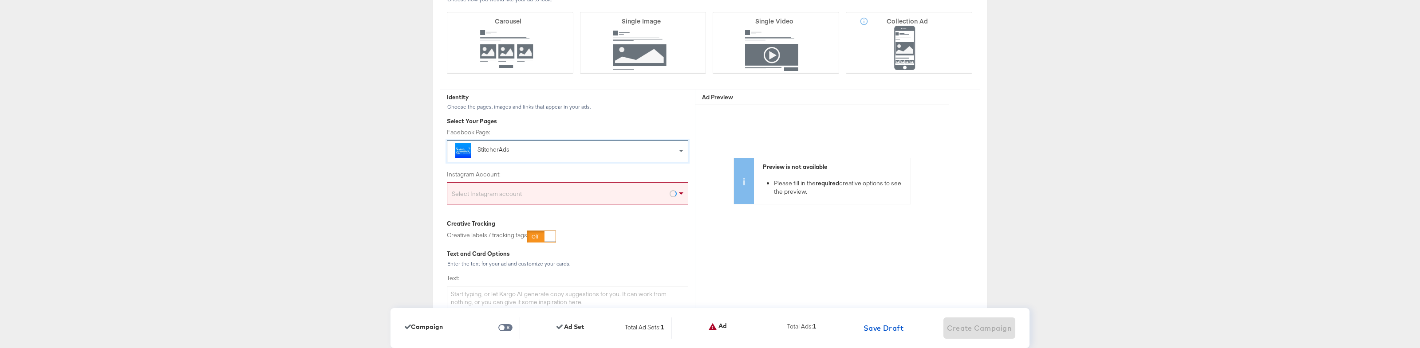
scroll to position [2252, 0]
click at [520, 186] on div "Select Instagram account" at bounding box center [567, 192] width 241 height 18
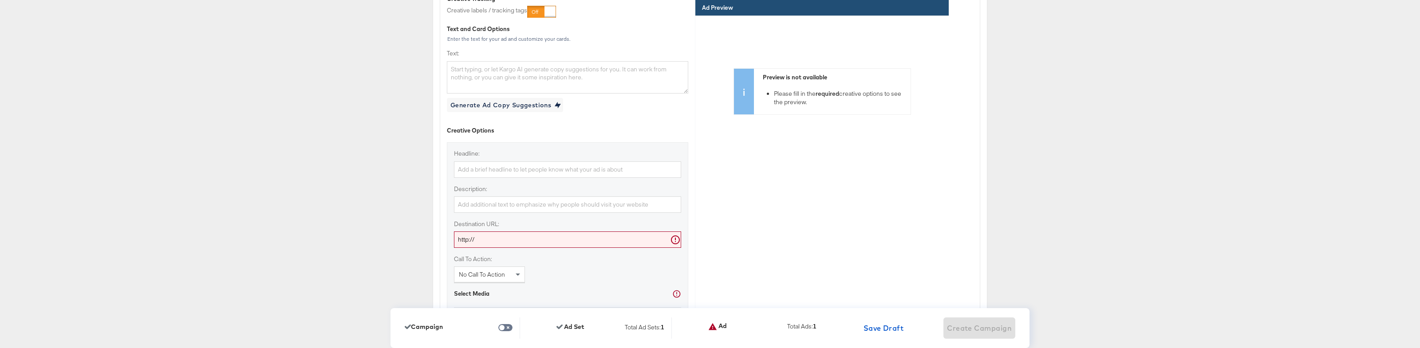
scroll to position [2477, 0]
click at [510, 237] on input "http://" at bounding box center [567, 236] width 227 height 16
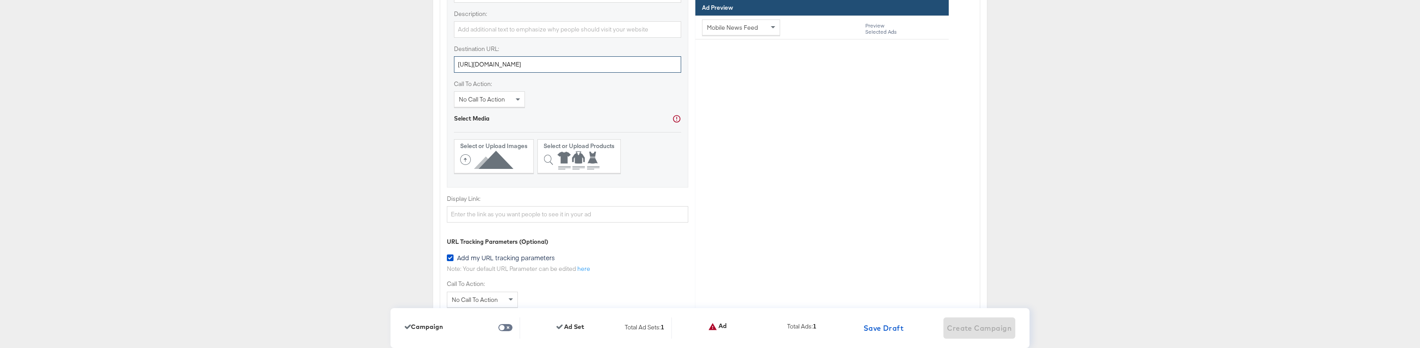
scroll to position [2652, 0]
type input "[URL][DOMAIN_NAME]"
click at [495, 147] on strong "Select or Upload Images" at bounding box center [493, 143] width 67 height 8
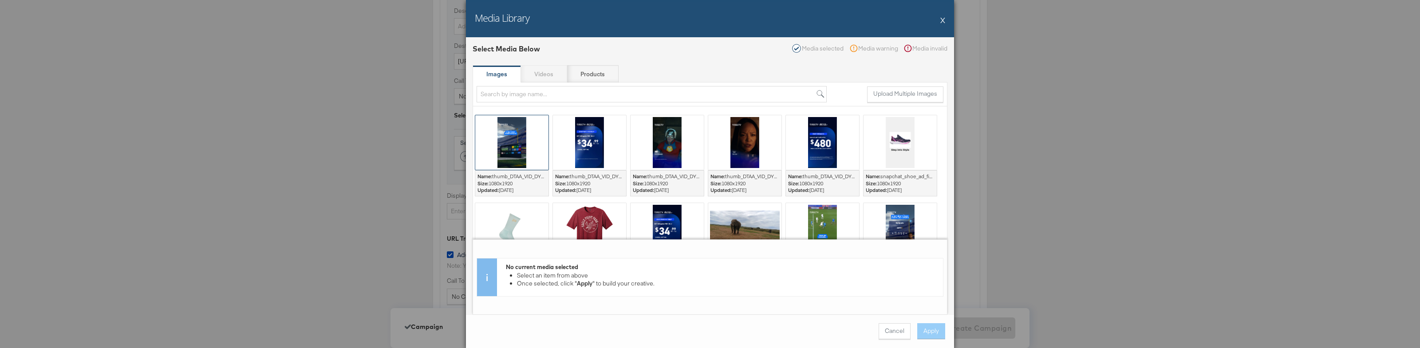
click at [519, 143] on div at bounding box center [511, 142] width 73 height 55
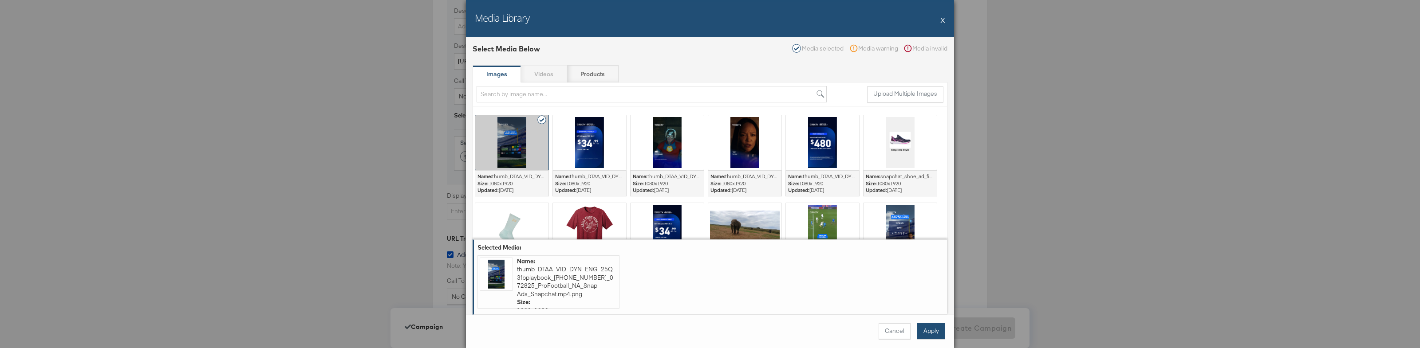
click at [932, 336] on button "Apply" at bounding box center [931, 332] width 28 height 16
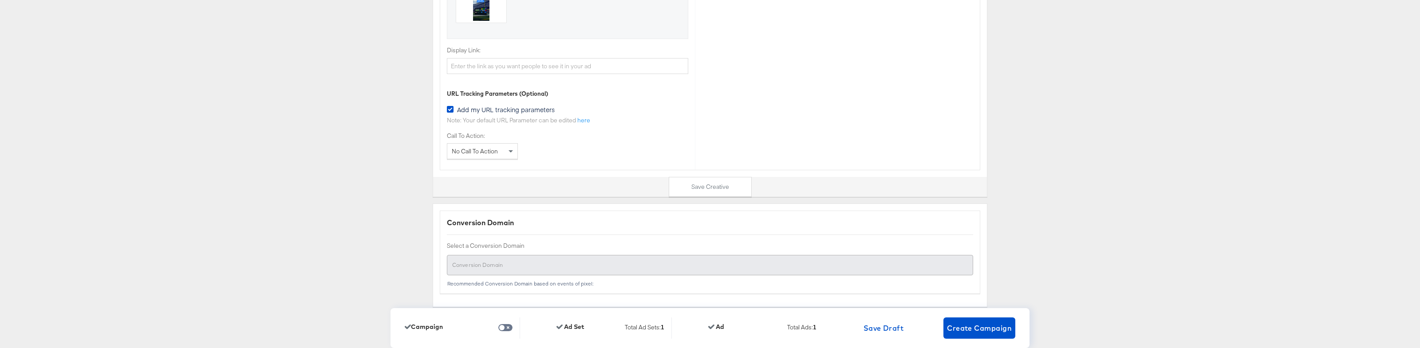
scroll to position [2827, 0]
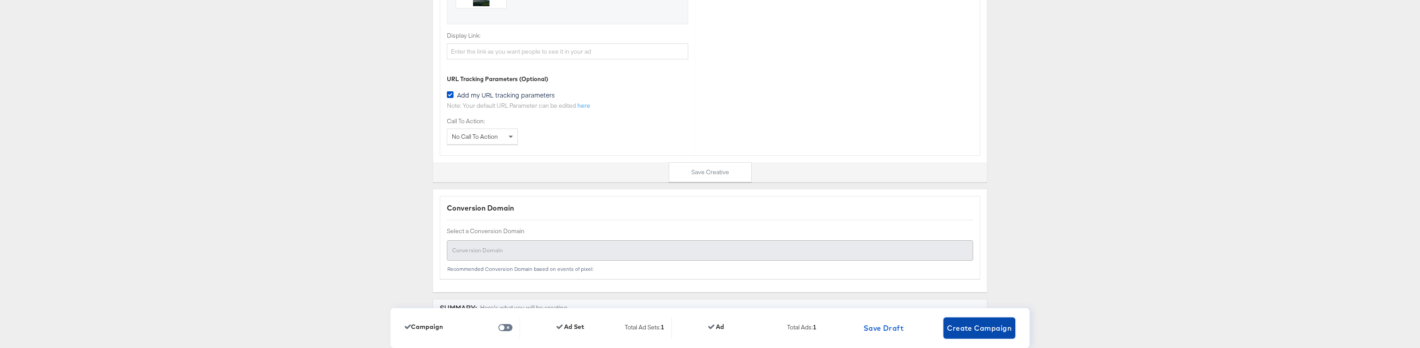
click at [989, 335] on button "Create Campaign" at bounding box center [980, 328] width 72 height 21
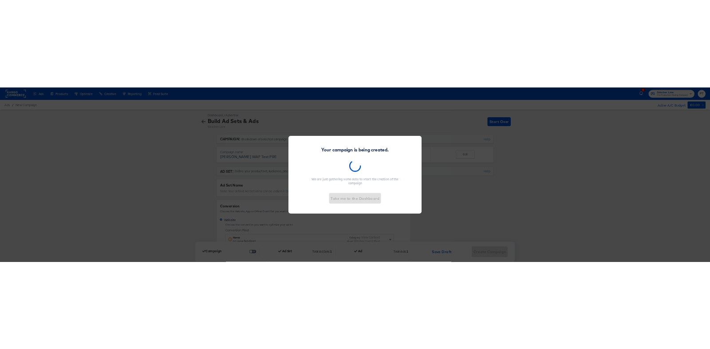
scroll to position [2827, 0]
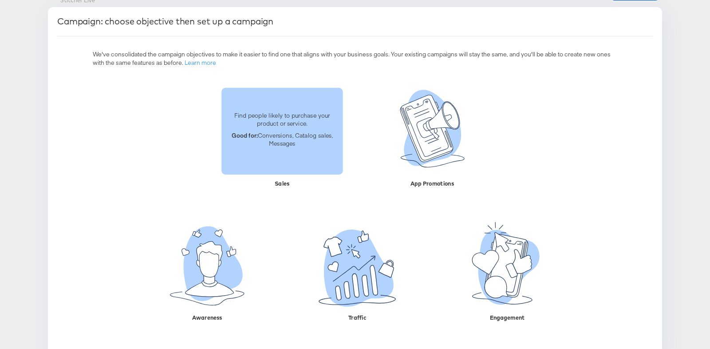
scroll to position [99, 0]
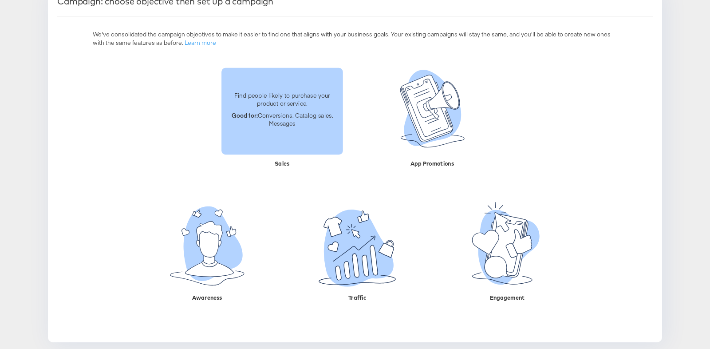
click at [283, 121] on p "Good for: Conversions, Catalog sales, Messages" at bounding box center [282, 119] width 111 height 16
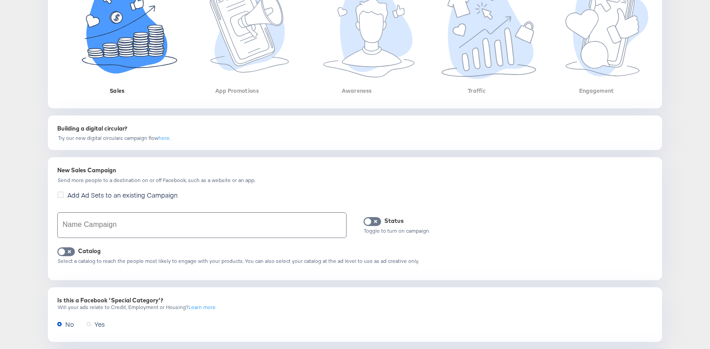
scroll to position [202, 0]
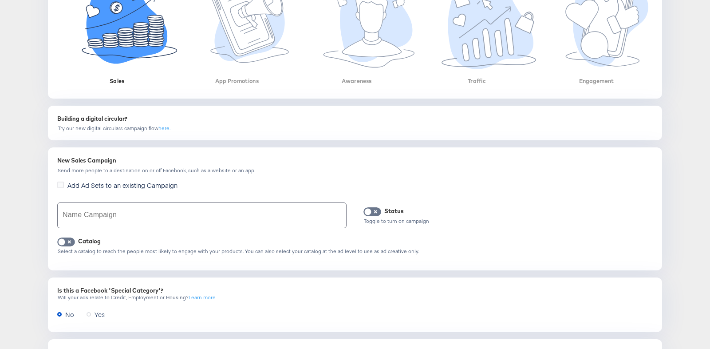
click at [158, 216] on input "text" at bounding box center [202, 215] width 288 height 25
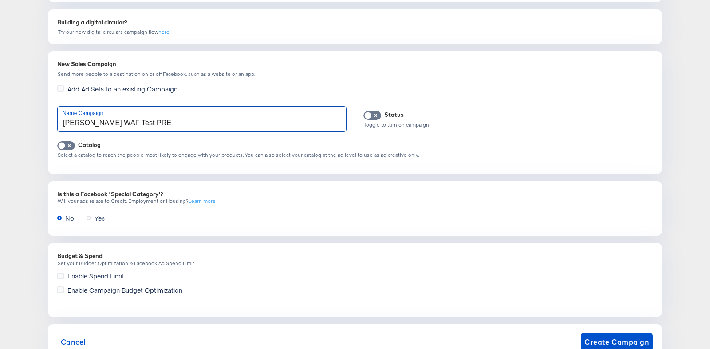
scroll to position [331, 0]
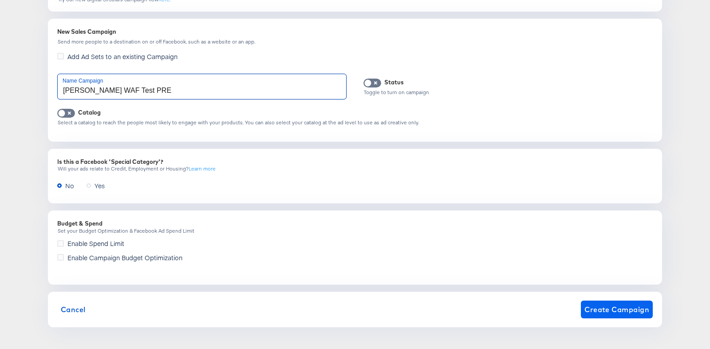
type input "[PERSON_NAME] WAF Test PRE"
click at [600, 309] on span "Create Campaign" at bounding box center [617, 309] width 65 height 12
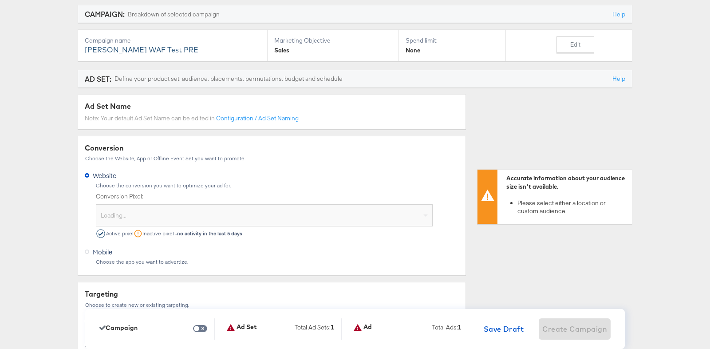
scroll to position [90, 0]
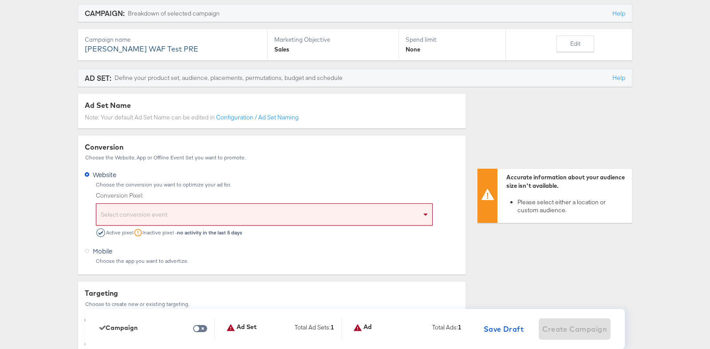
click at [173, 217] on div "Select conversion event" at bounding box center [264, 216] width 336 height 18
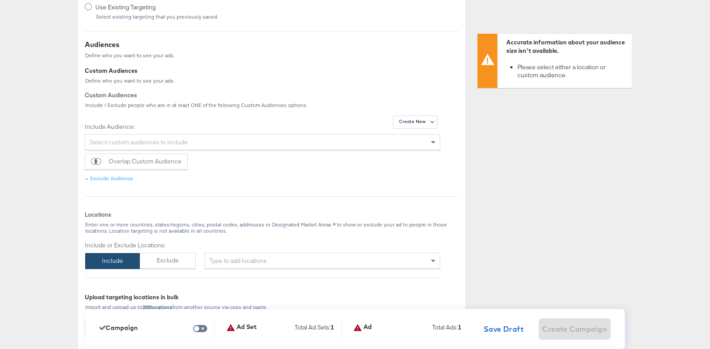
scroll to position [430, 0]
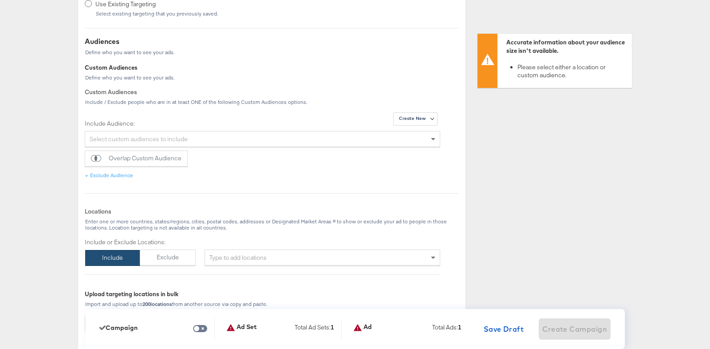
click at [267, 250] on div "Type to add locations" at bounding box center [323, 257] width 236 height 16
type input "usa"
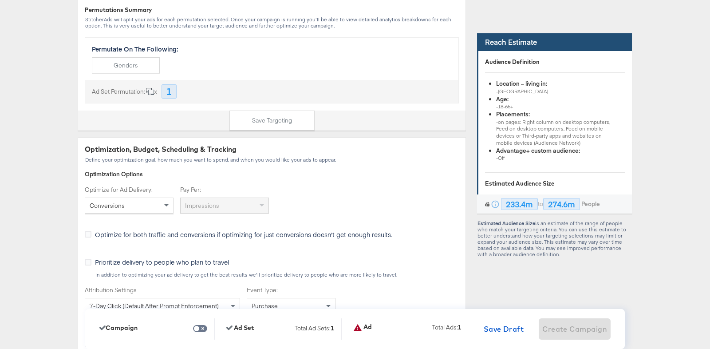
scroll to position [1294, 0]
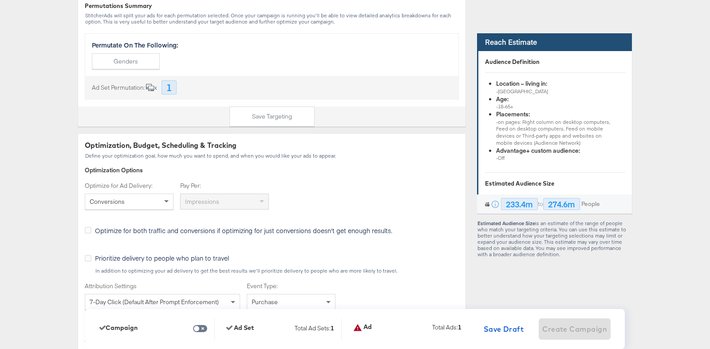
click at [158, 204] on div "Conversions" at bounding box center [129, 201] width 88 height 15
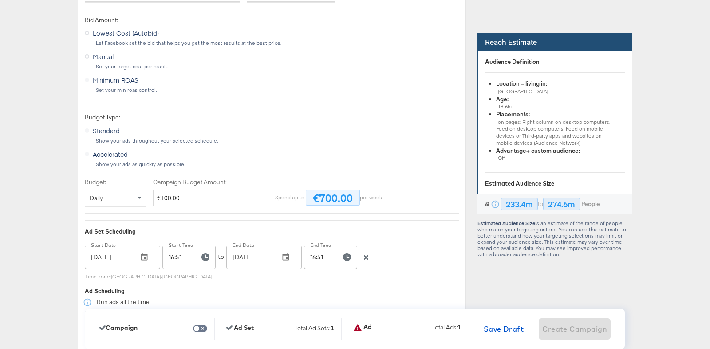
scroll to position [1567, 0]
click at [365, 261] on div at bounding box center [366, 256] width 13 height 22
click at [368, 259] on icon "button" at bounding box center [366, 257] width 6 height 6
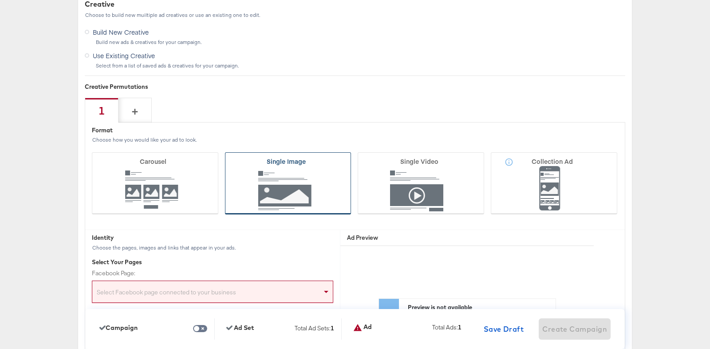
scroll to position [2074, 0]
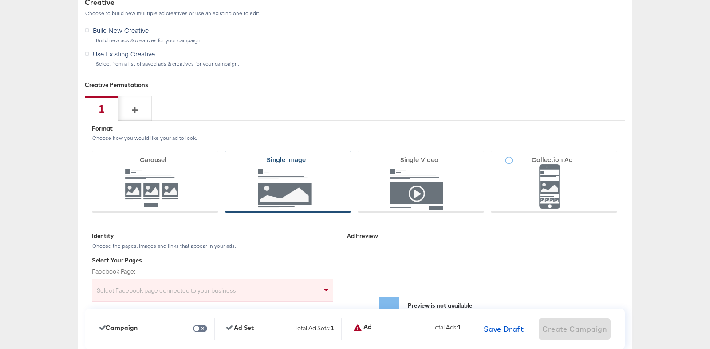
click at [277, 202] on icon at bounding box center [288, 181] width 126 height 62
click at [0, 0] on input "Single Image" at bounding box center [0, 0] width 0 height 0
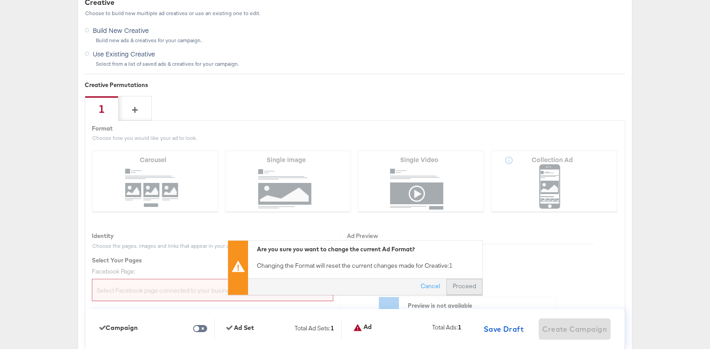
click at [467, 284] on button "Proceed" at bounding box center [464, 287] width 36 height 16
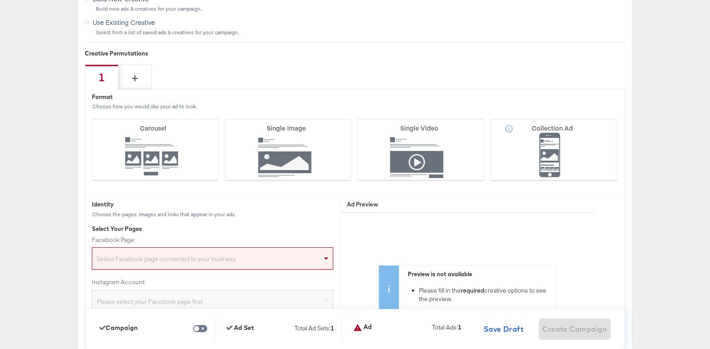
scroll to position [2123, 0]
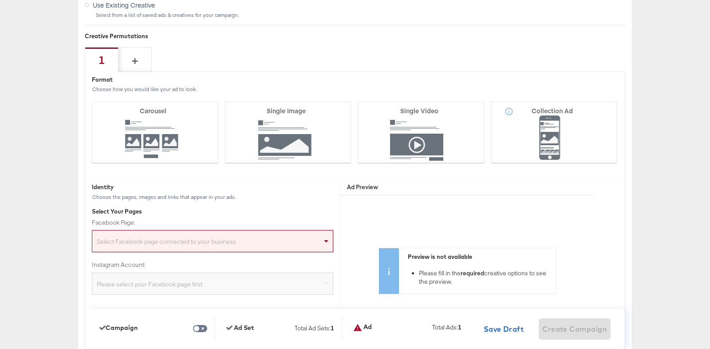
click at [227, 241] on div "Select Facebook page connected to your business" at bounding box center [212, 243] width 241 height 18
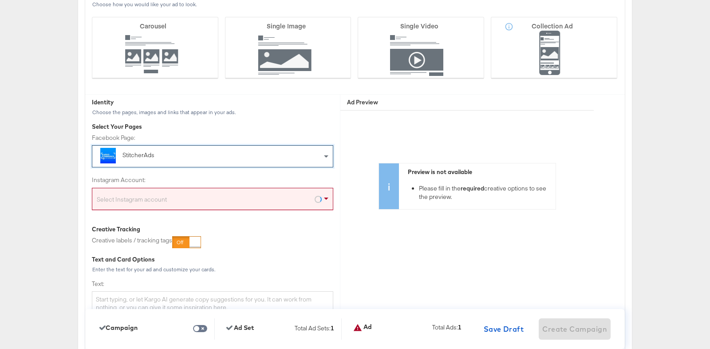
scroll to position [2210, 0]
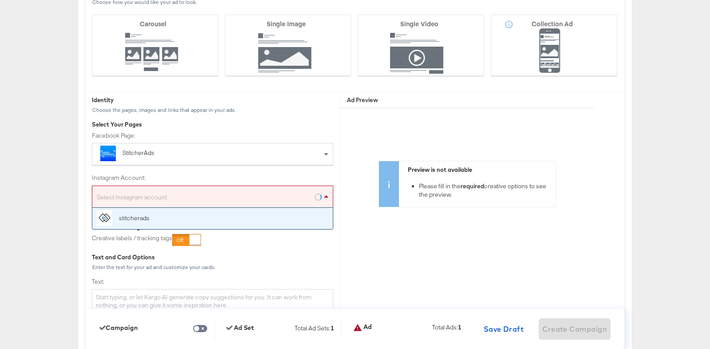
click at [192, 198] on div "Select Instagram account" at bounding box center [212, 199] width 241 height 18
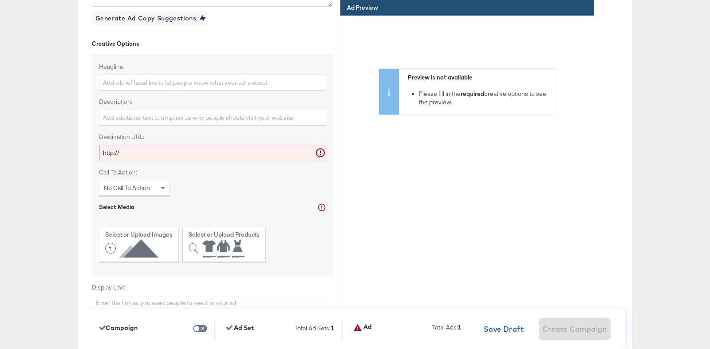
scroll to position [2530, 0]
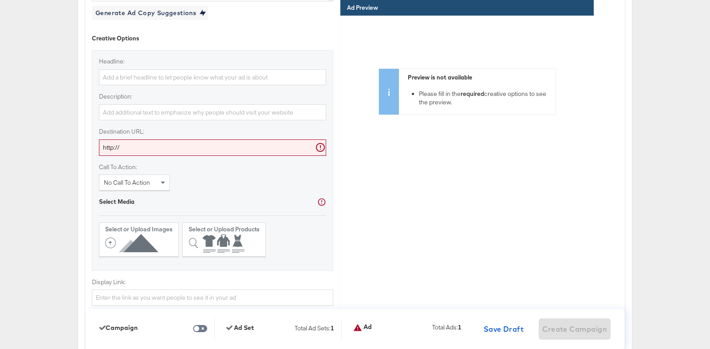
click at [152, 151] on input "http://" at bounding box center [212, 147] width 227 height 16
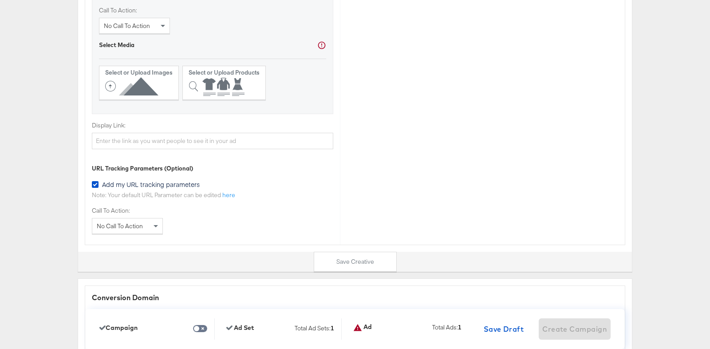
scroll to position [2689, 0]
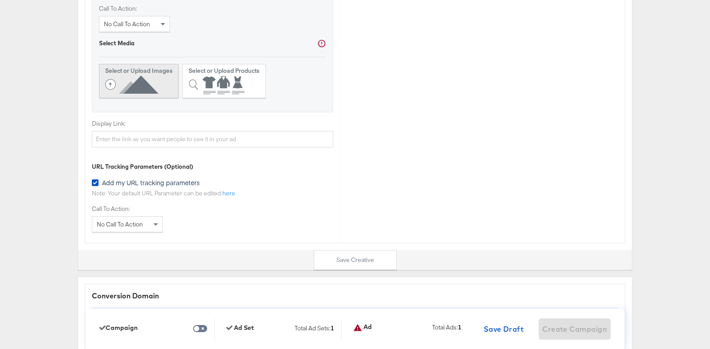
type input "http://kargo.com"
click at [153, 87] on icon at bounding box center [133, 85] width 57 height 20
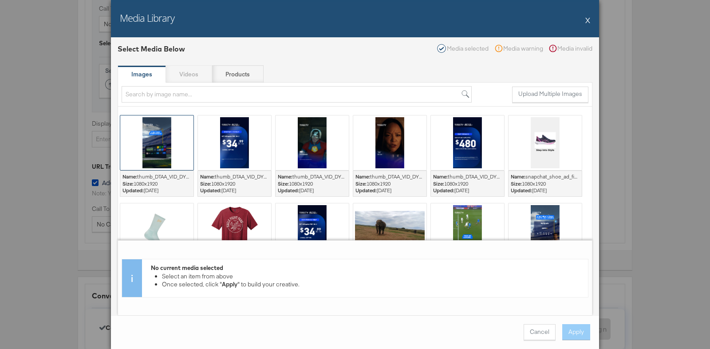
click at [167, 150] on div at bounding box center [156, 142] width 73 height 55
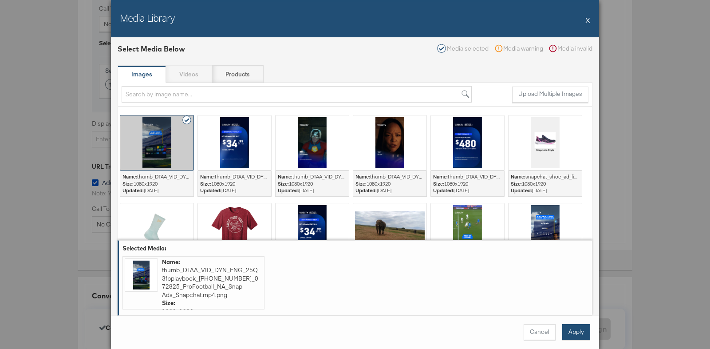
click at [573, 328] on button "Apply" at bounding box center [576, 332] width 28 height 16
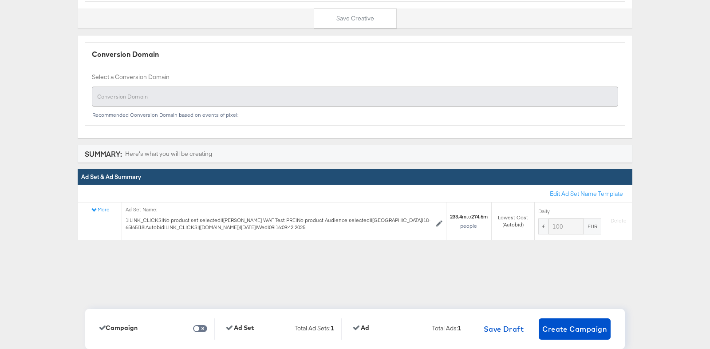
scroll to position [2955, 0]
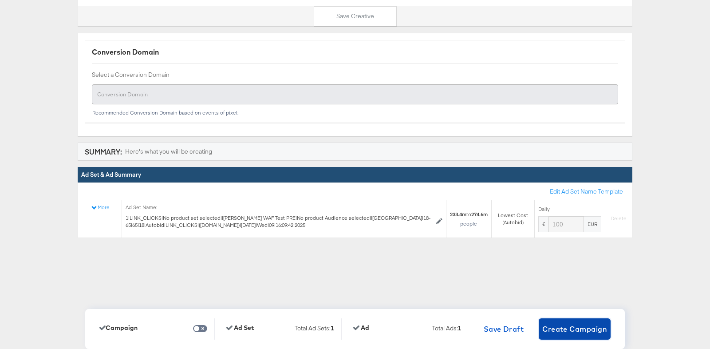
click at [577, 330] on span "Create Campaign" at bounding box center [574, 329] width 65 height 12
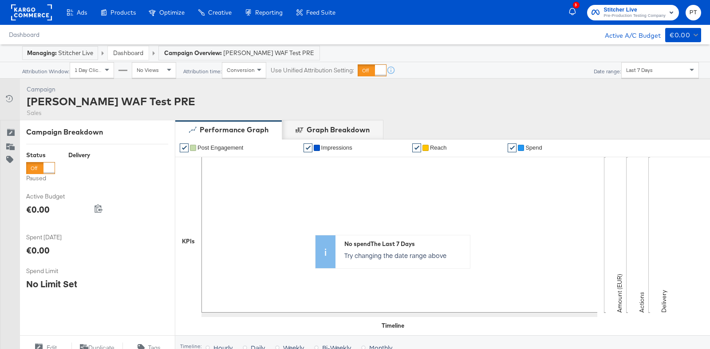
click at [128, 53] on link "Dashboard" at bounding box center [128, 53] width 30 height 8
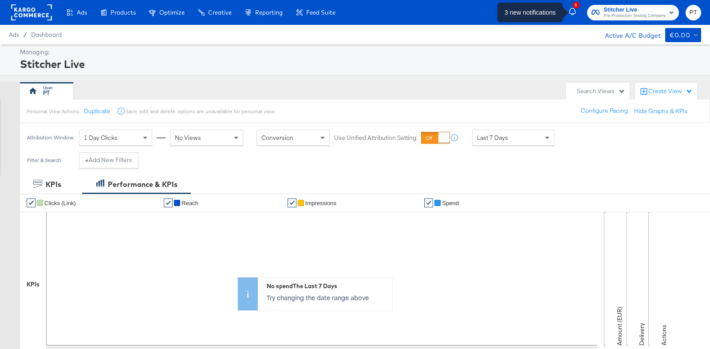
click at [572, 17] on div "3" at bounding box center [573, 12] width 8 height 17
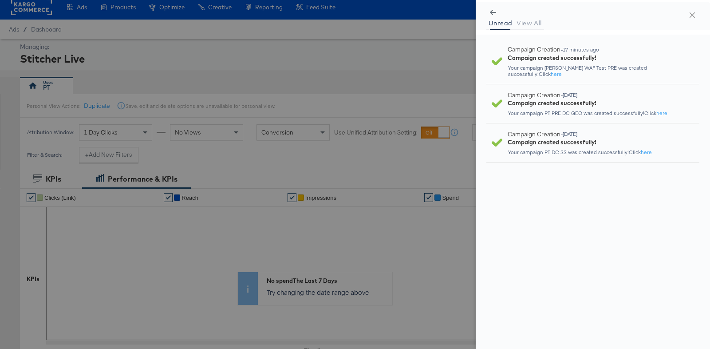
scroll to position [7, 0]
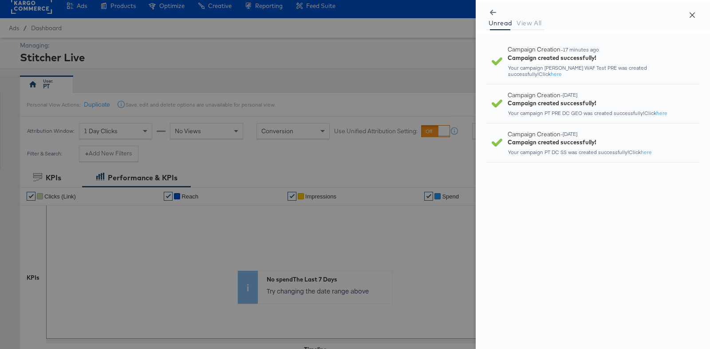
click at [691, 15] on icon "close" at bounding box center [692, 14] width 5 height 5
